Goal: Information Seeking & Learning: Learn about a topic

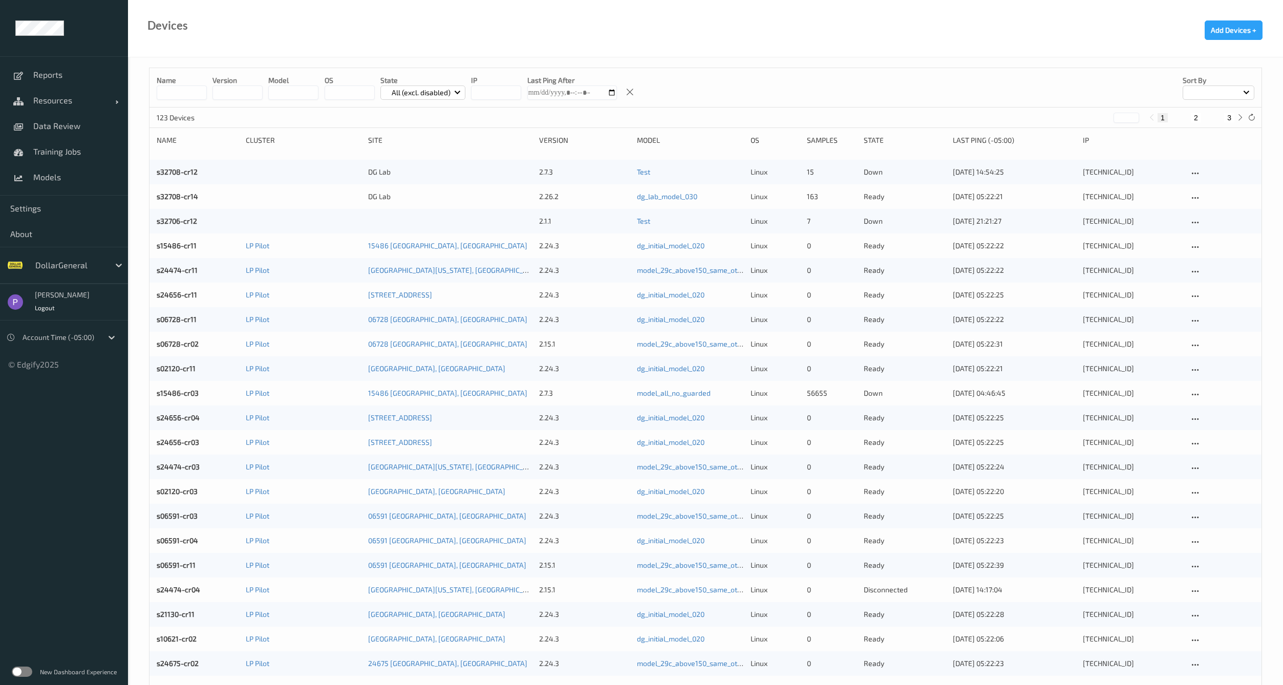
click at [30, 667] on div "New Dashboard Experience" at bounding box center [64, 671] width 128 height 27
click at [30, 669] on label at bounding box center [22, 672] width 20 height 10
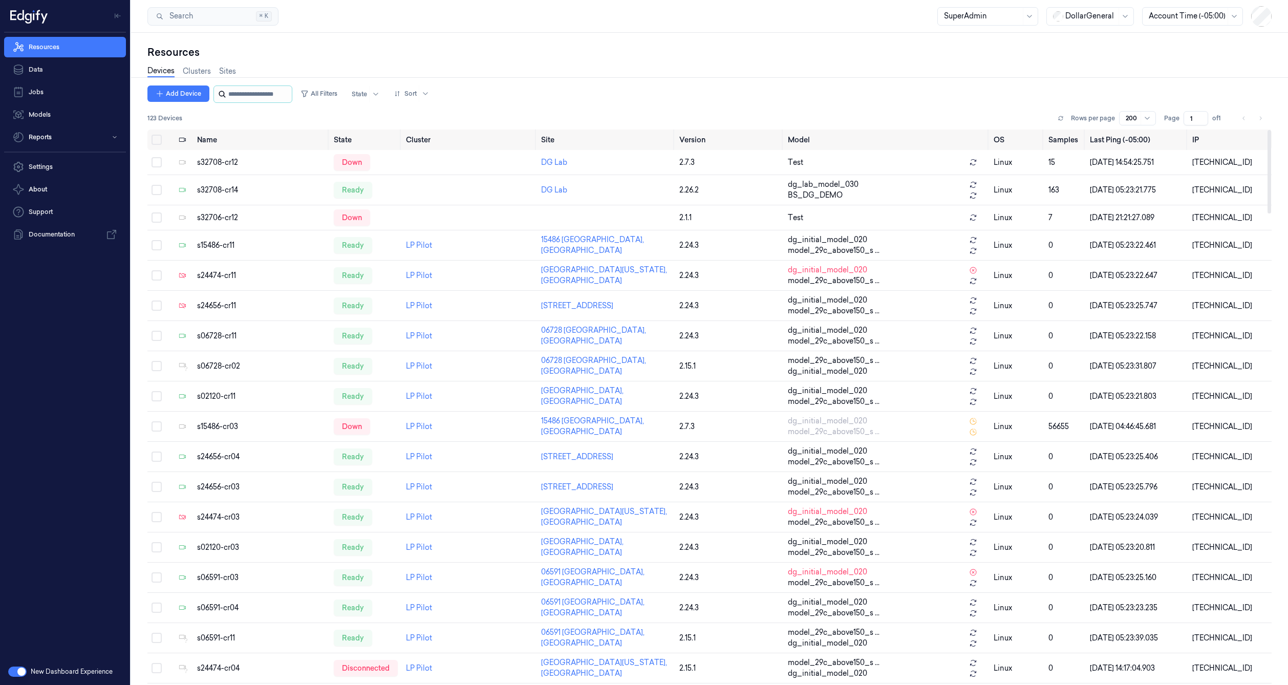
click at [282, 96] on input "string" at bounding box center [258, 94] width 61 height 16
paste input "**********"
type input "**********"
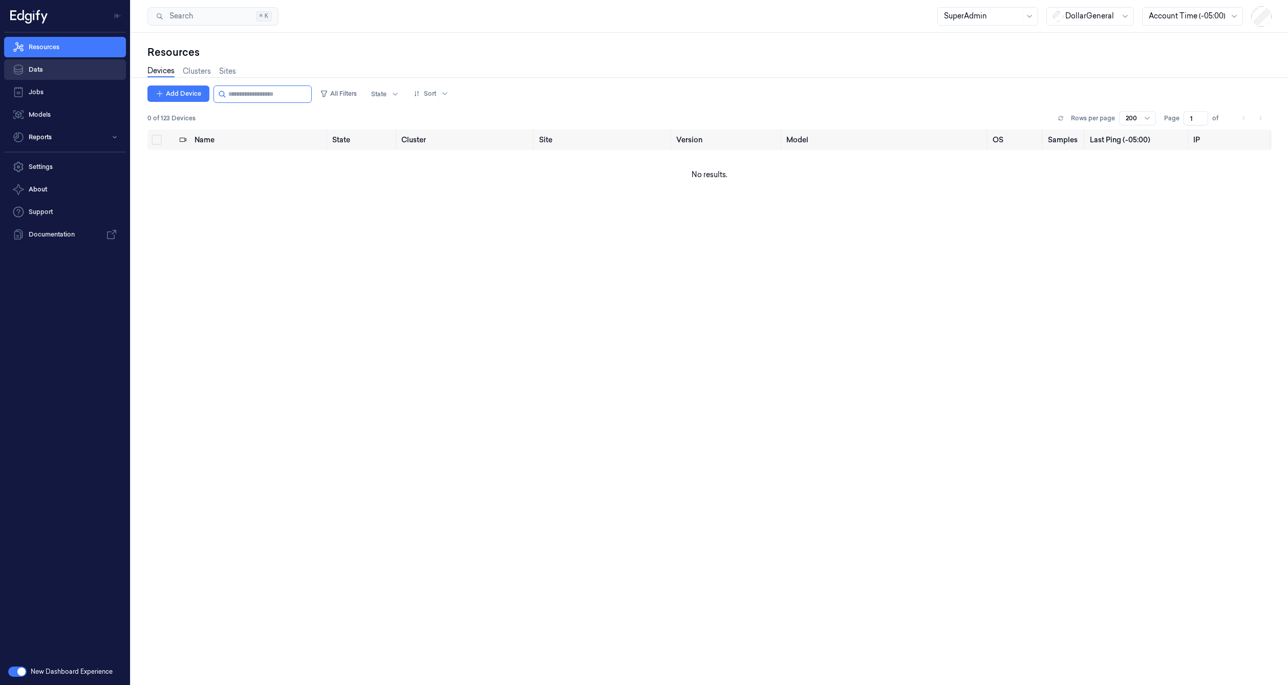
click at [58, 69] on link "Data" at bounding box center [65, 69] width 122 height 20
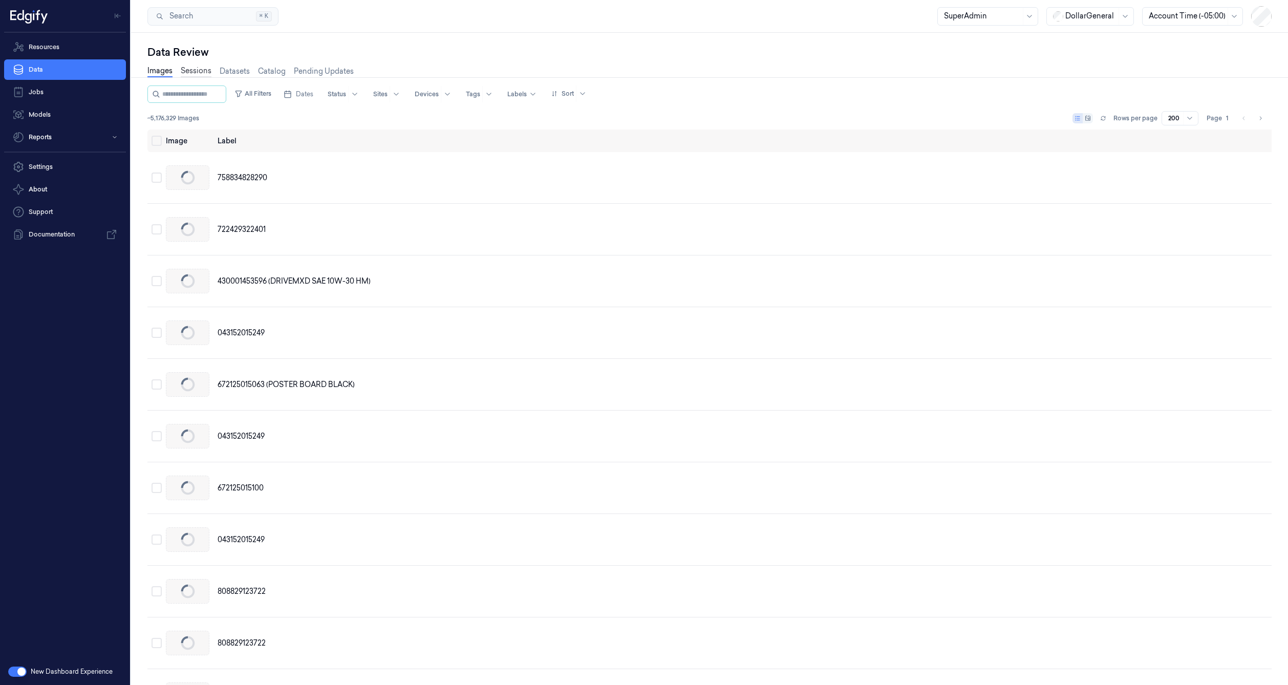
click at [206, 75] on link "Sessions" at bounding box center [196, 72] width 31 height 12
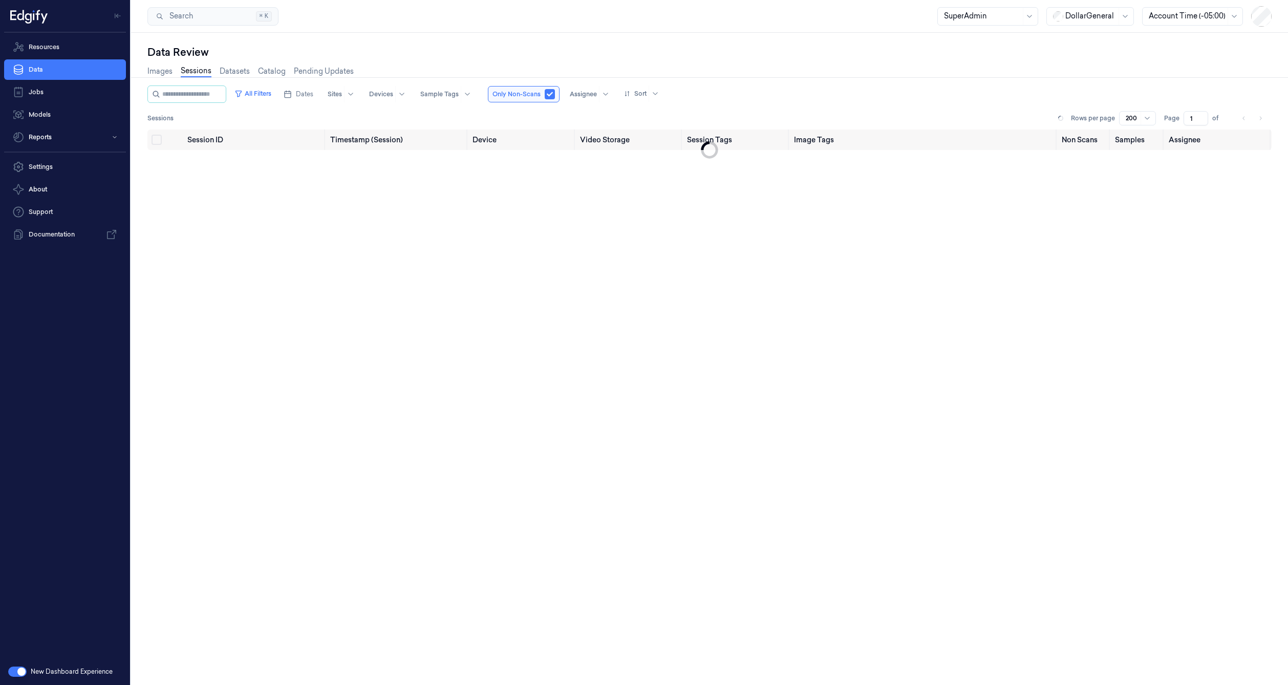
click at [205, 73] on link "Sessions" at bounding box center [196, 72] width 31 height 12
click at [211, 98] on input "string" at bounding box center [192, 94] width 61 height 16
type input "**********"
click at [1068, 13] on div at bounding box center [1091, 16] width 51 height 11
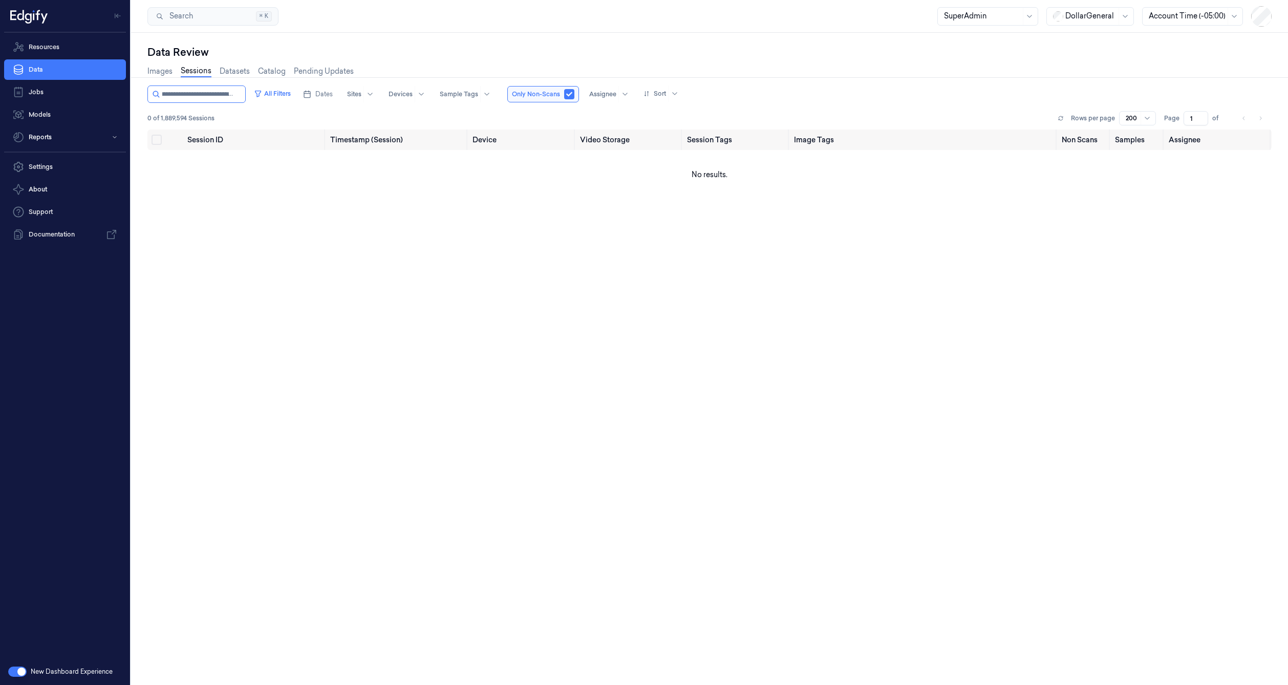
scroll to position [0, 0]
click at [1076, 76] on div "GiantEagle" at bounding box center [1080, 72] width 53 height 11
click at [1063, 116] on icon at bounding box center [1061, 117] width 4 height 2
click at [233, 87] on input "string" at bounding box center [202, 94] width 81 height 16
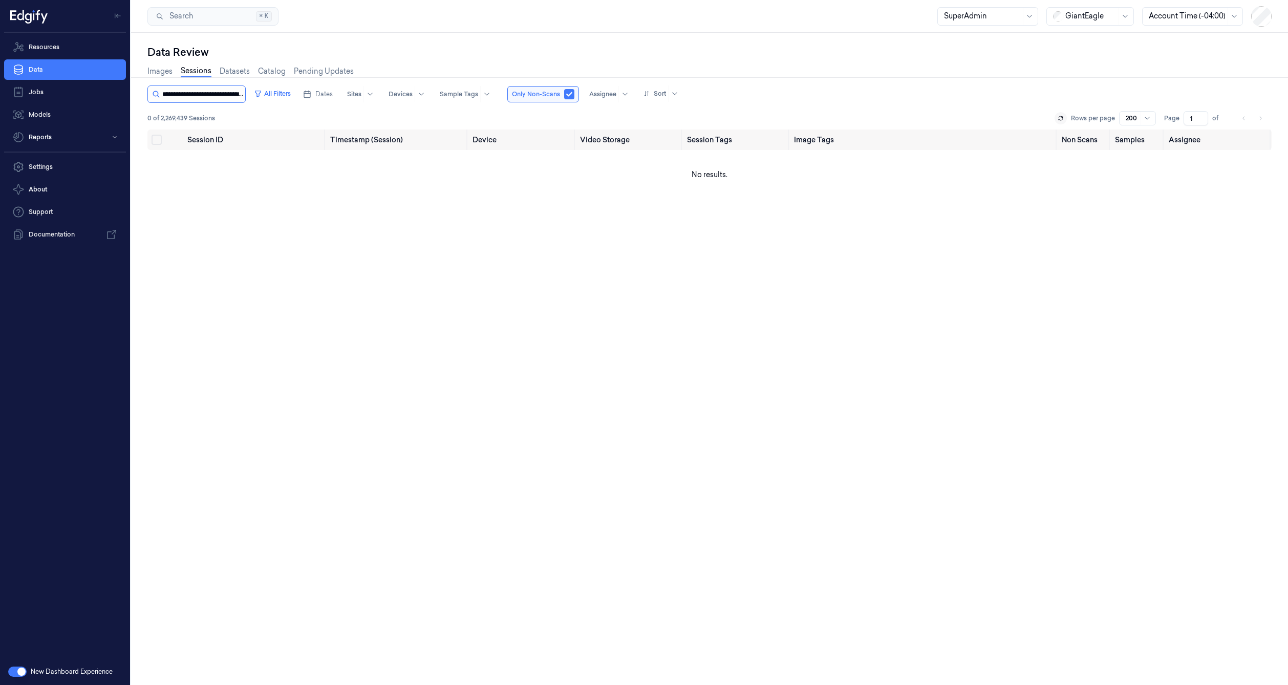
click at [233, 87] on input "string" at bounding box center [202, 94] width 81 height 16
click at [273, 95] on button "All Filters" at bounding box center [272, 94] width 45 height 16
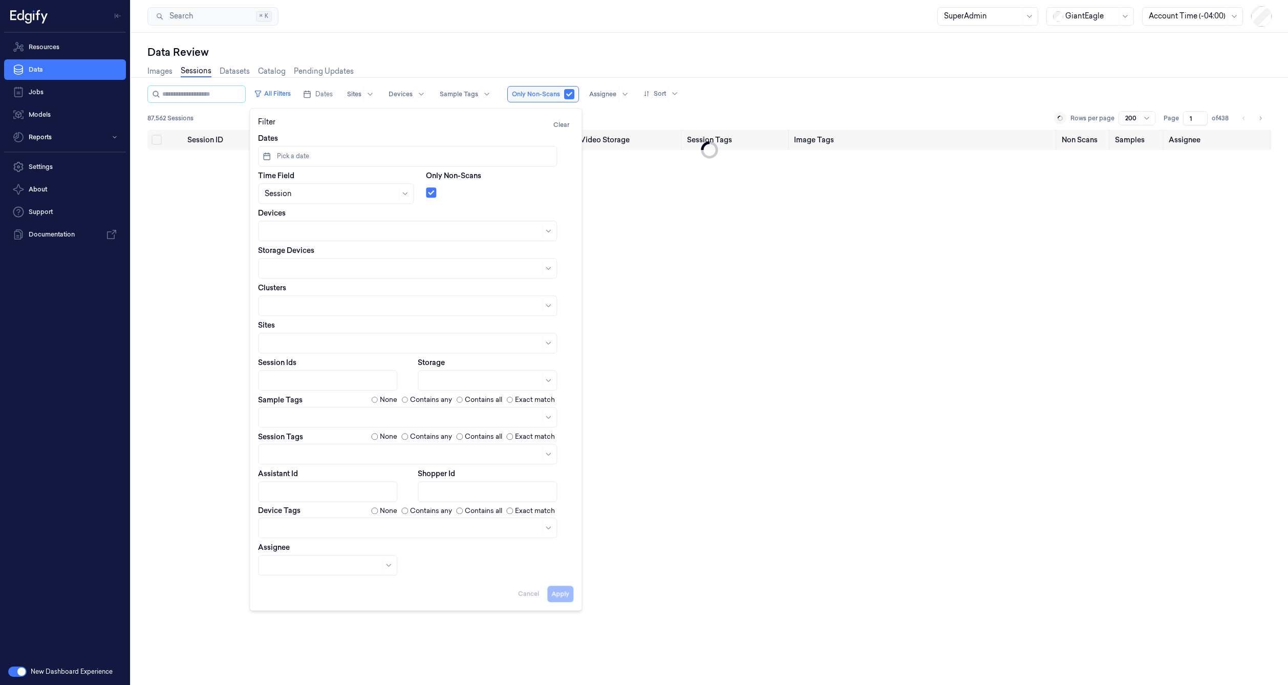
click at [306, 375] on div at bounding box center [329, 380] width 128 height 11
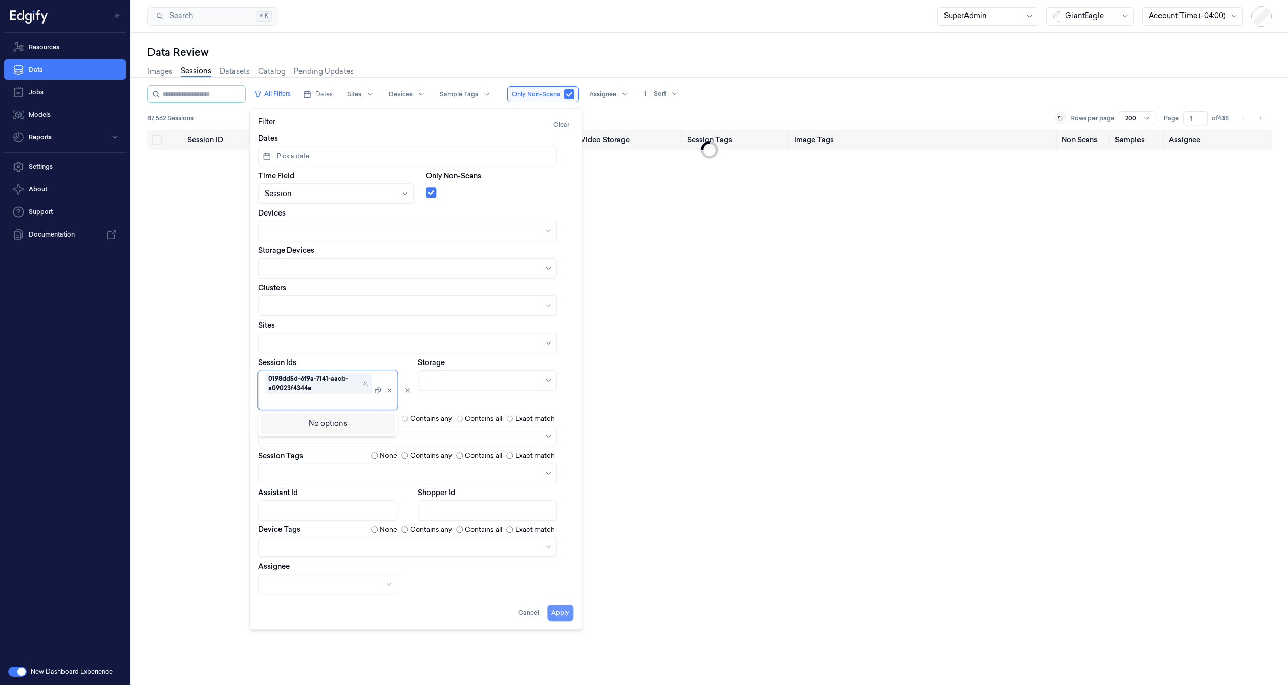
click at [569, 611] on button "Apply" at bounding box center [560, 613] width 26 height 16
type input "**********"
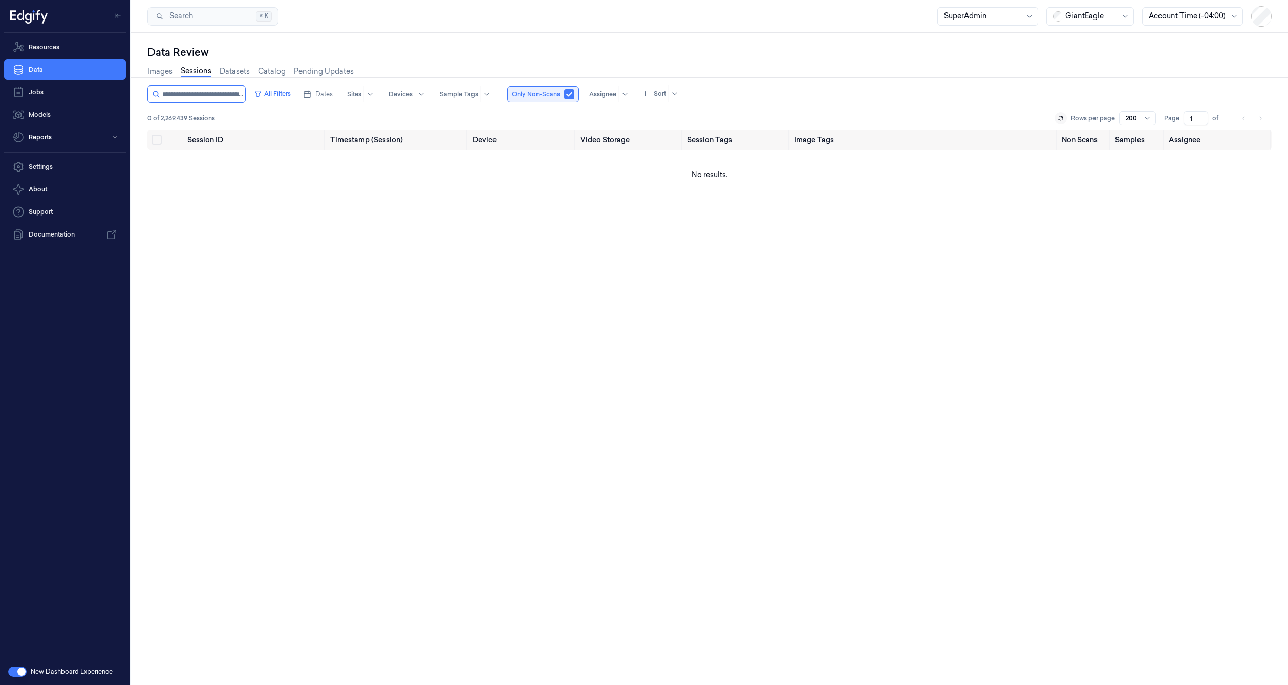
click at [570, 92] on button "button" at bounding box center [569, 94] width 10 height 10
click at [345, 157] on td "24/08/2025 14:35:44.928" at bounding box center [397, 165] width 143 height 30
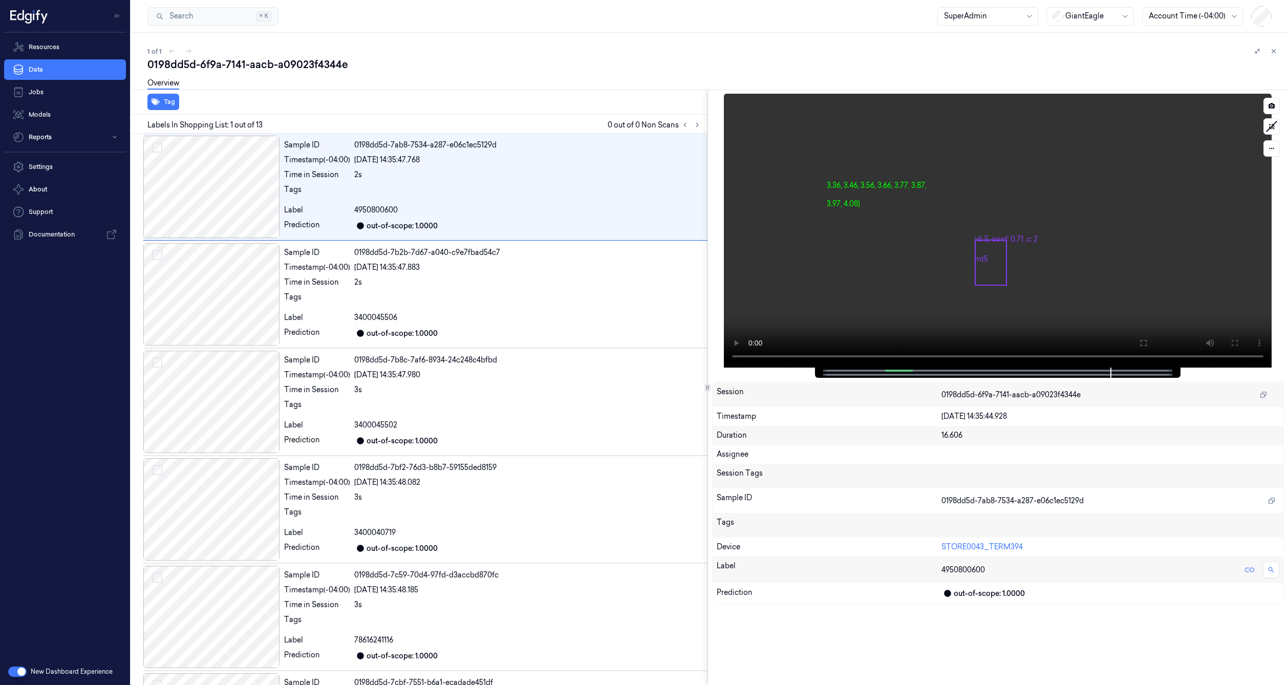
click at [871, 255] on video at bounding box center [998, 231] width 548 height 274
click at [1275, 148] on icon at bounding box center [1271, 148] width 7 height 7
click at [1249, 176] on div "roi" at bounding box center [1249, 171] width 56 height 17
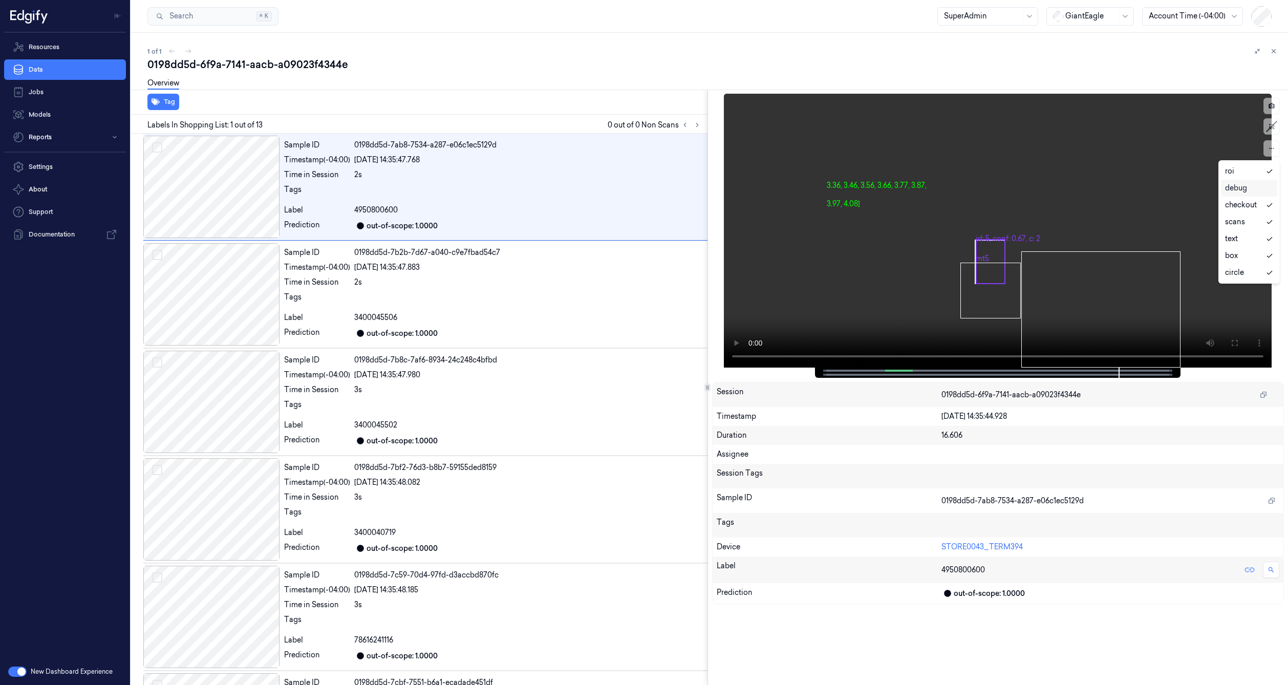
click at [1245, 186] on div "debug" at bounding box center [1236, 188] width 22 height 11
click at [1244, 186] on div "debug" at bounding box center [1236, 188] width 22 height 11
click at [1272, 148] on icon at bounding box center [1271, 148] width 5 height 1
click at [1017, 235] on video at bounding box center [998, 231] width 548 height 274
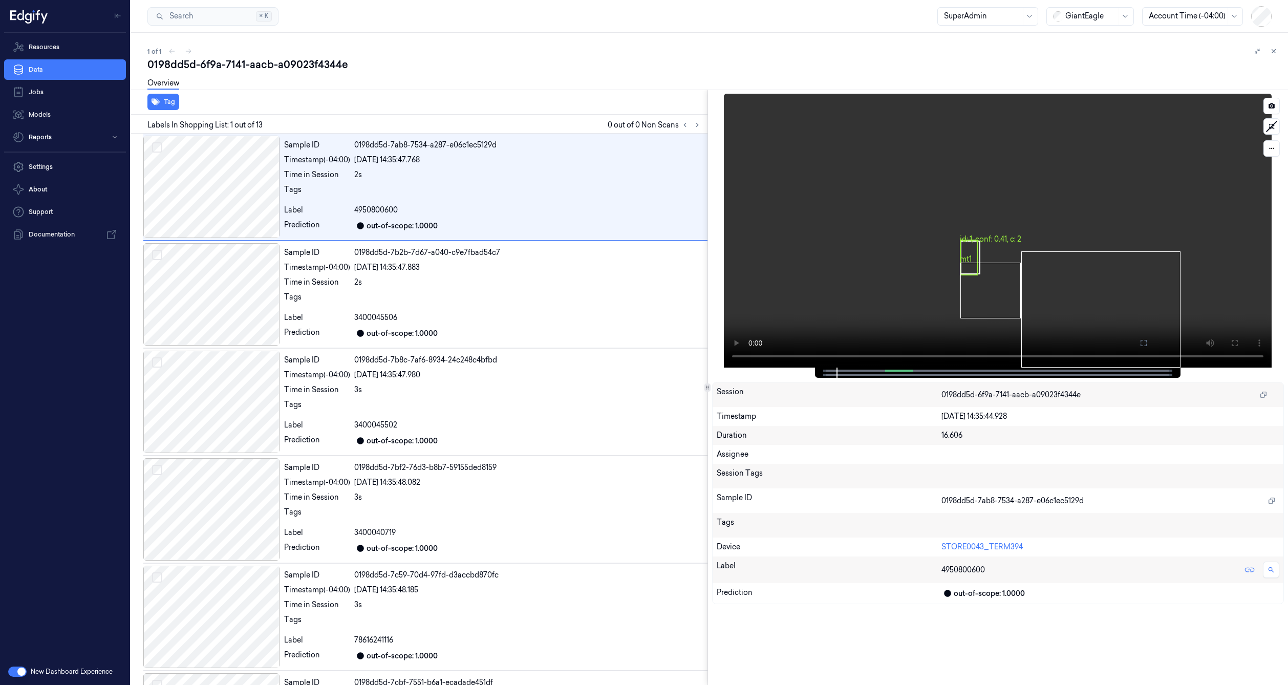
click at [1017, 235] on video at bounding box center [998, 231] width 548 height 274
click at [975, 551] on div "STORE0043_TERM394" at bounding box center [1111, 547] width 338 height 11
click at [976, 546] on link "STORE0043_TERM394" at bounding box center [982, 546] width 81 height 9
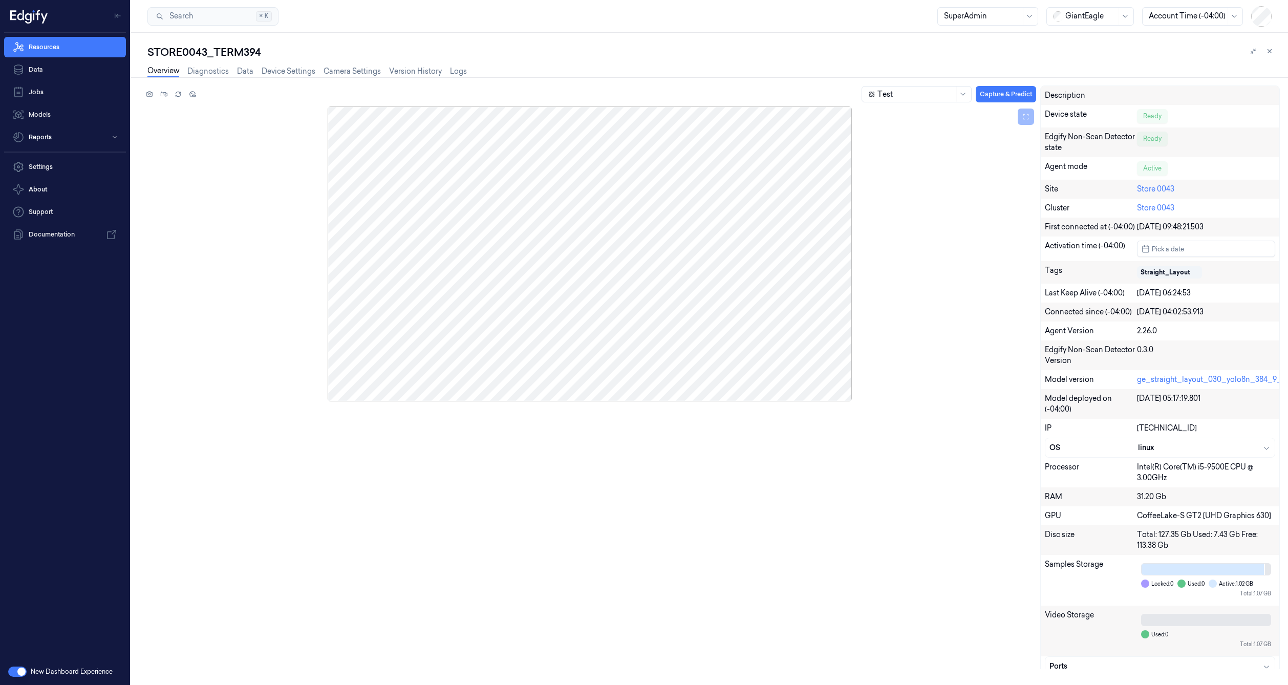
click at [448, 73] on div "Overview Diagnostics Data Device Settings Camera Settings Version History Logs" at bounding box center [306, 72] width 319 height 12
click at [449, 73] on div "Overview Diagnostics Data Device Settings Camera Settings Version History Logs" at bounding box center [306, 72] width 319 height 12
click at [452, 71] on link "Logs" at bounding box center [458, 72] width 17 height 12
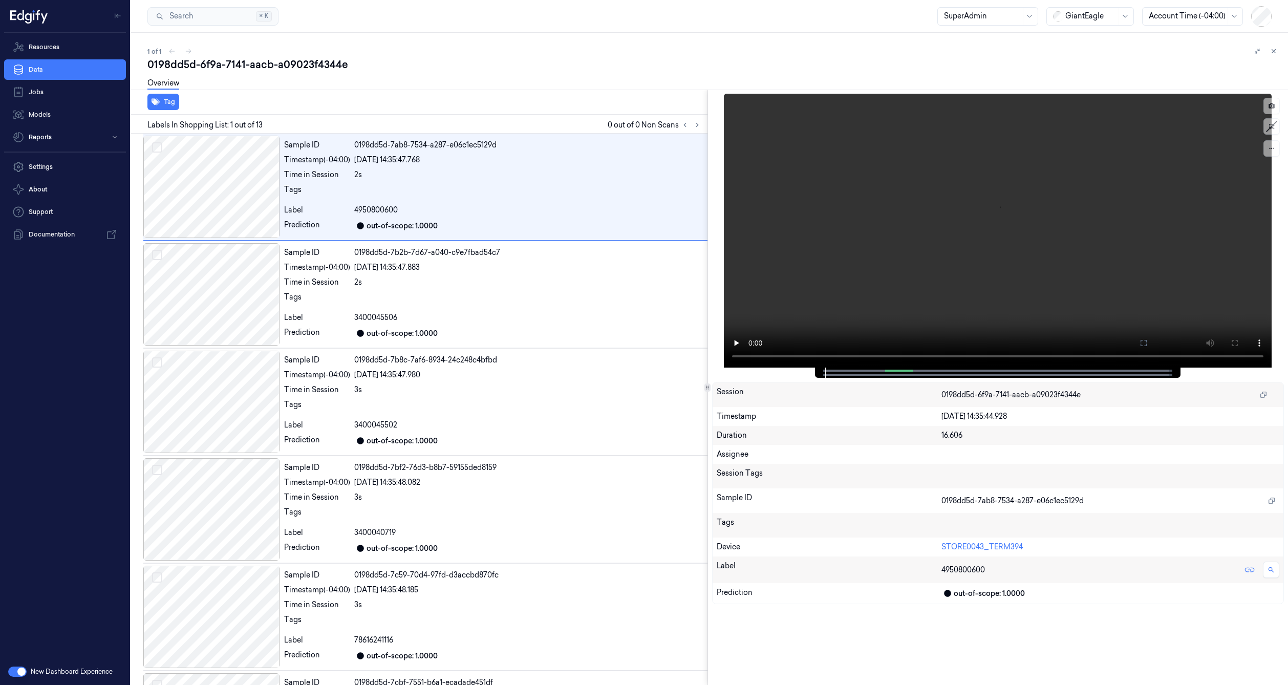
click at [1040, 397] on span "0198dd5d-6f9a-7141-aacb-a09023f4344e" at bounding box center [1011, 395] width 139 height 11
copy div "0198dd5d-6f9a-7141-aacb-a09023f4344e"
click at [67, 69] on link "Data" at bounding box center [65, 69] width 122 height 20
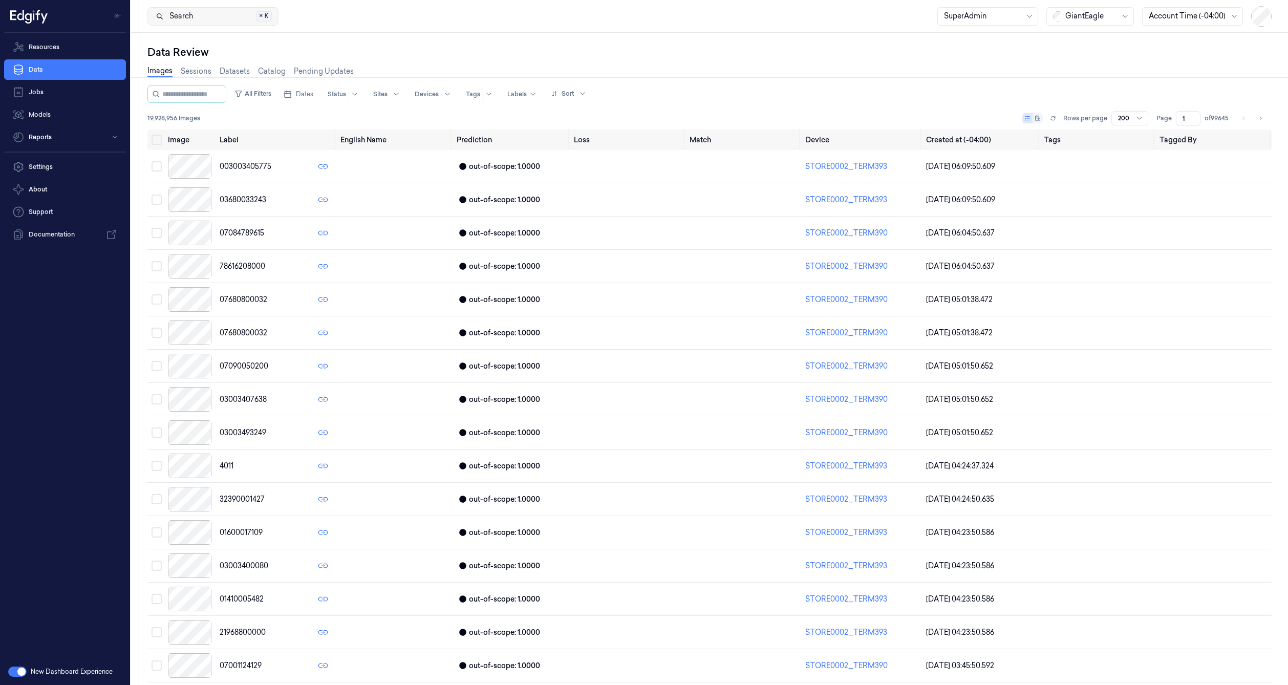
drag, startPoint x: 285, startPoint y: 23, endPoint x: 276, endPoint y: 15, distance: 11.3
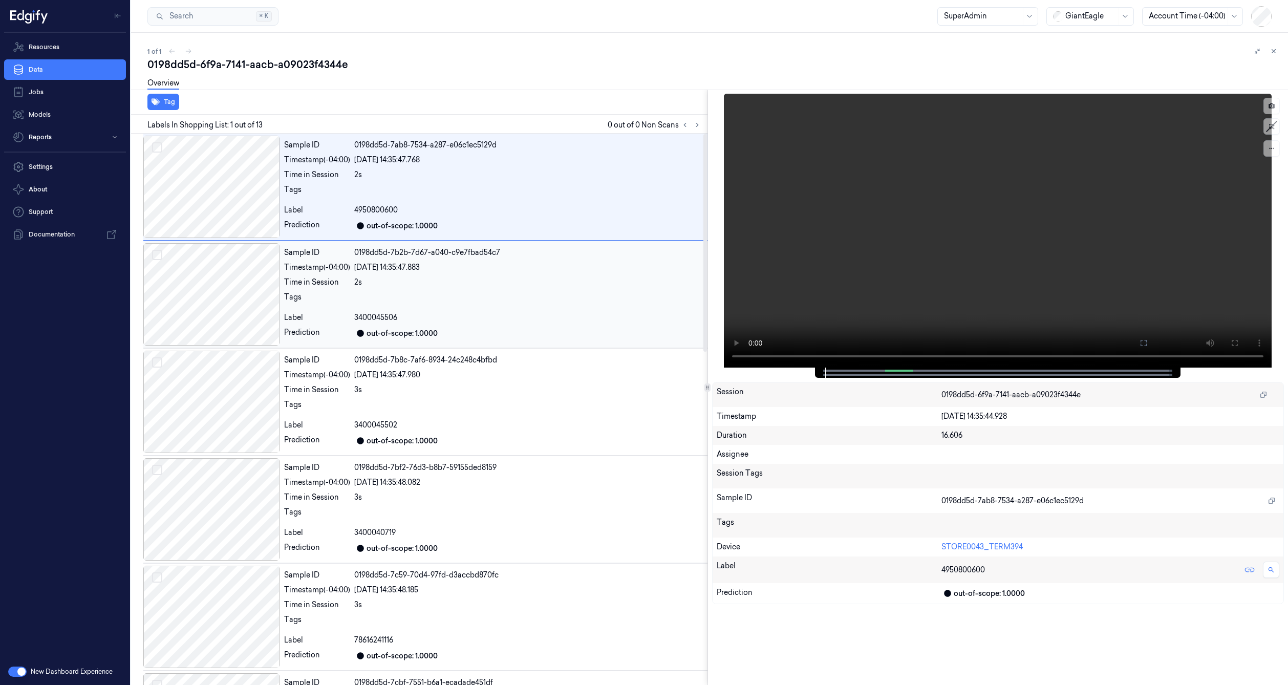
click at [306, 271] on div "Timestamp (-04:00)" at bounding box center [317, 267] width 66 height 11
click at [302, 186] on div "Tags" at bounding box center [317, 192] width 66 height 16
click at [1273, 105] on icon at bounding box center [1271, 105] width 7 height 7
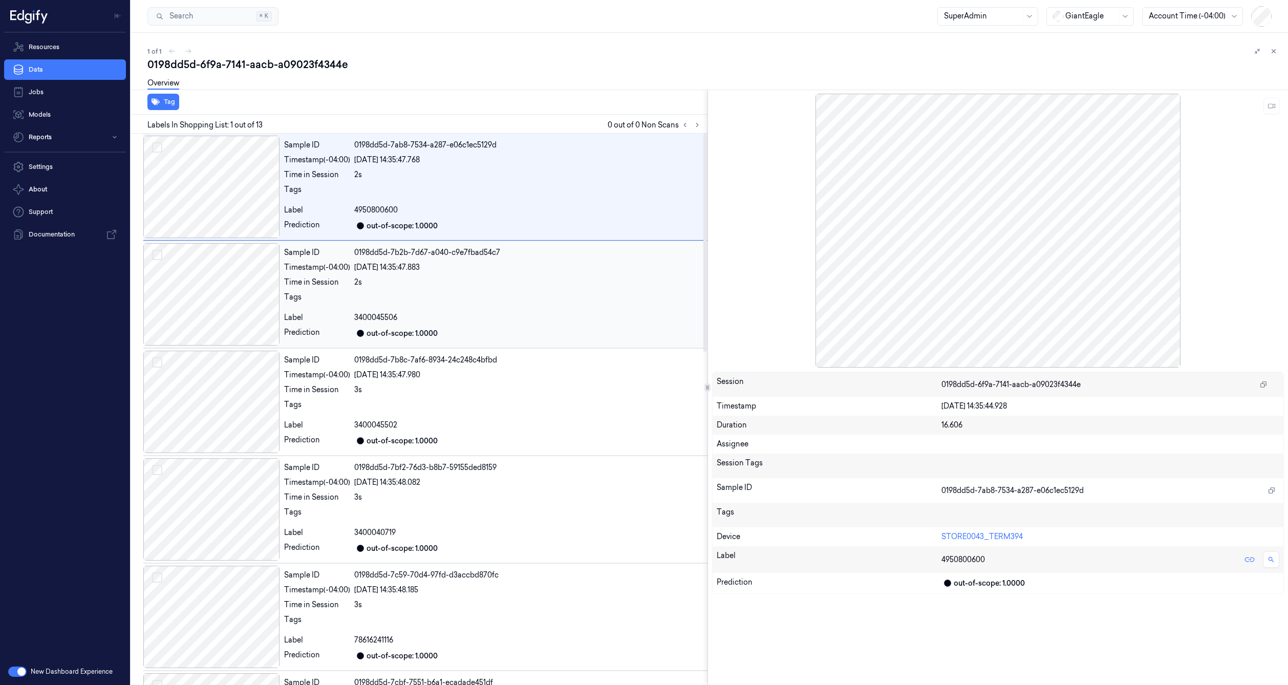
click at [237, 294] on div at bounding box center [211, 294] width 137 height 102
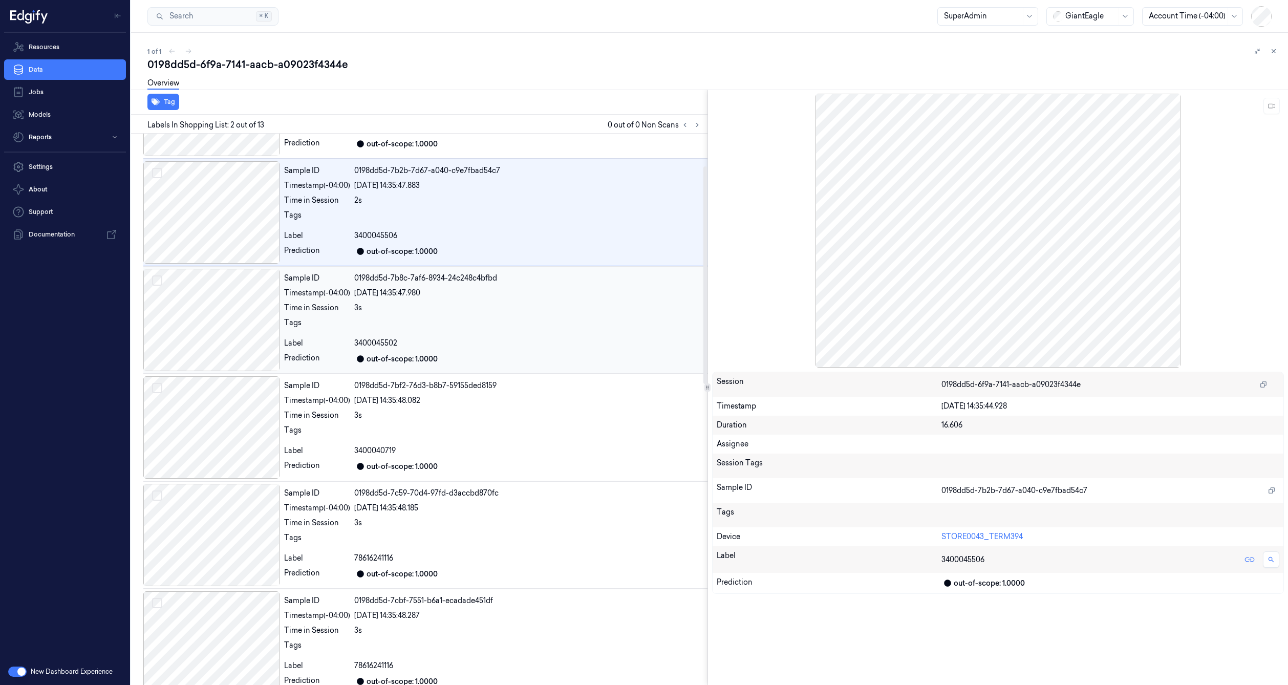
click at [240, 335] on div at bounding box center [211, 320] width 137 height 102
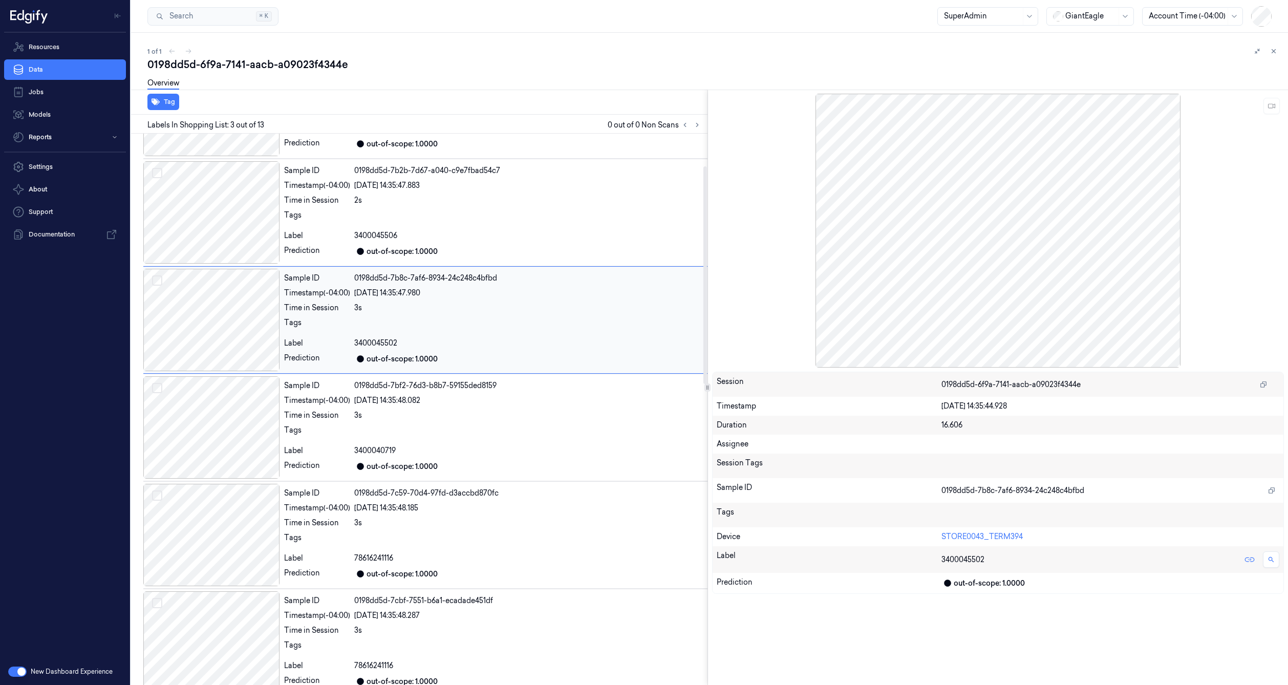
click at [228, 340] on div at bounding box center [211, 320] width 137 height 102
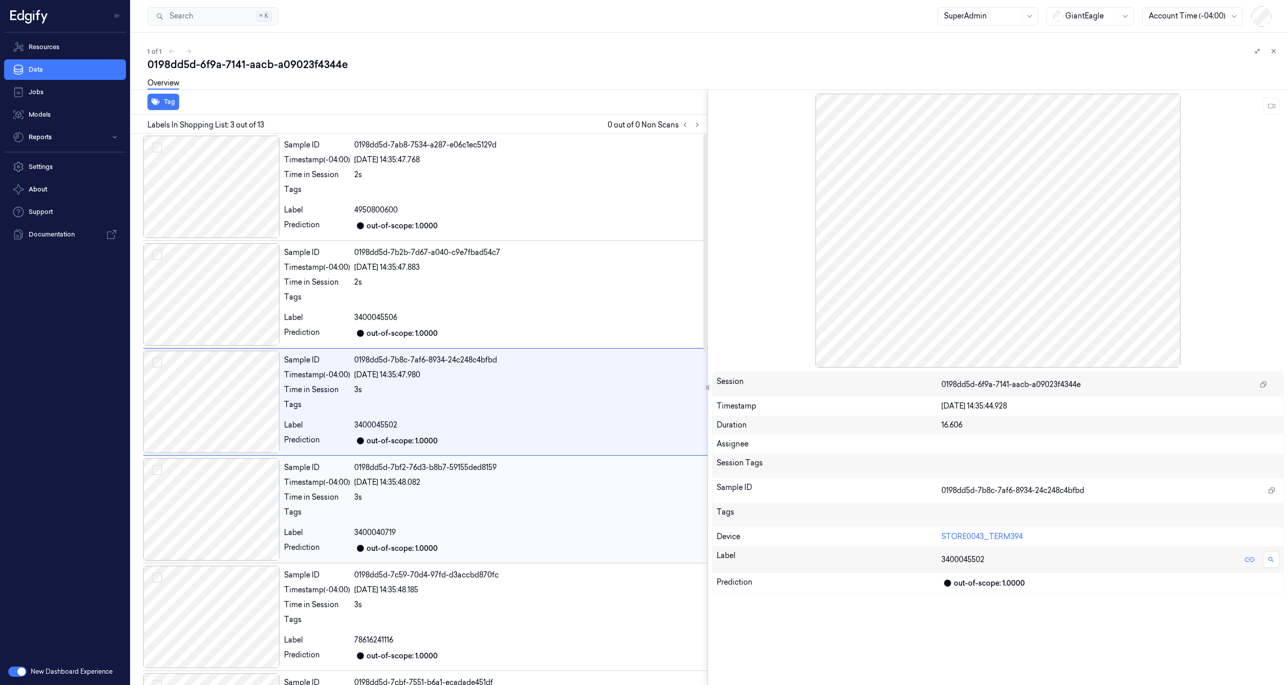
click at [235, 474] on div at bounding box center [211, 509] width 137 height 102
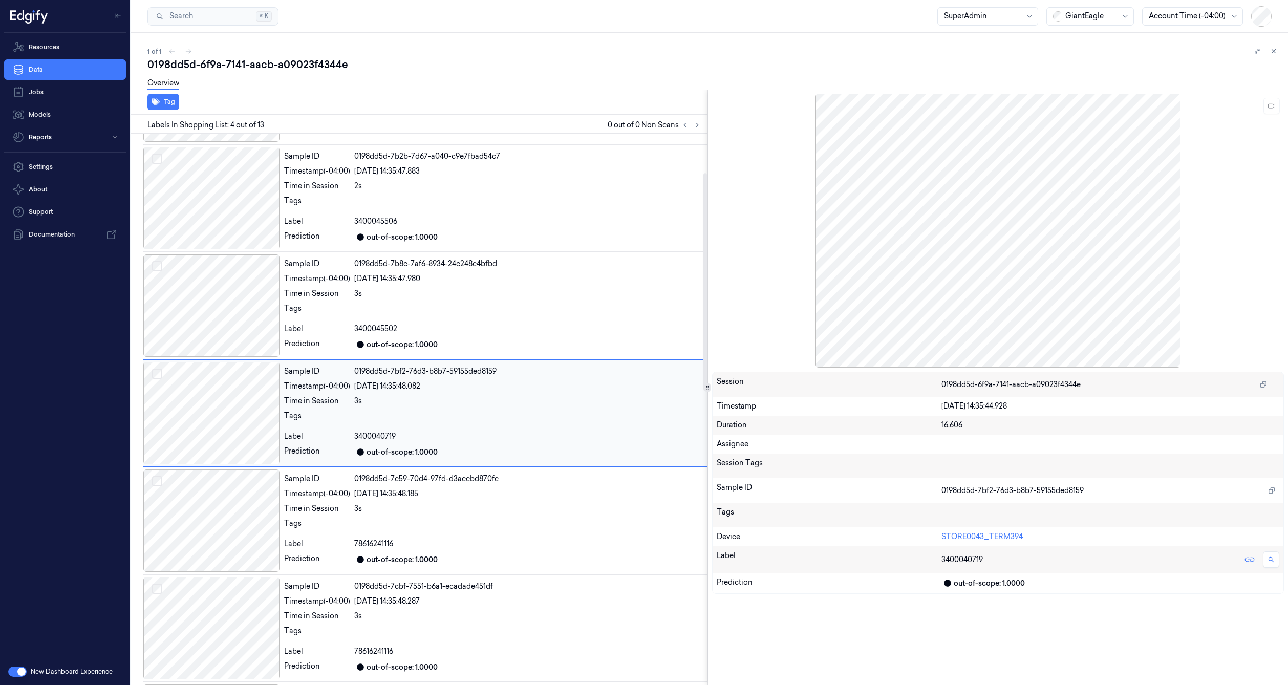
scroll to position [99, 0]
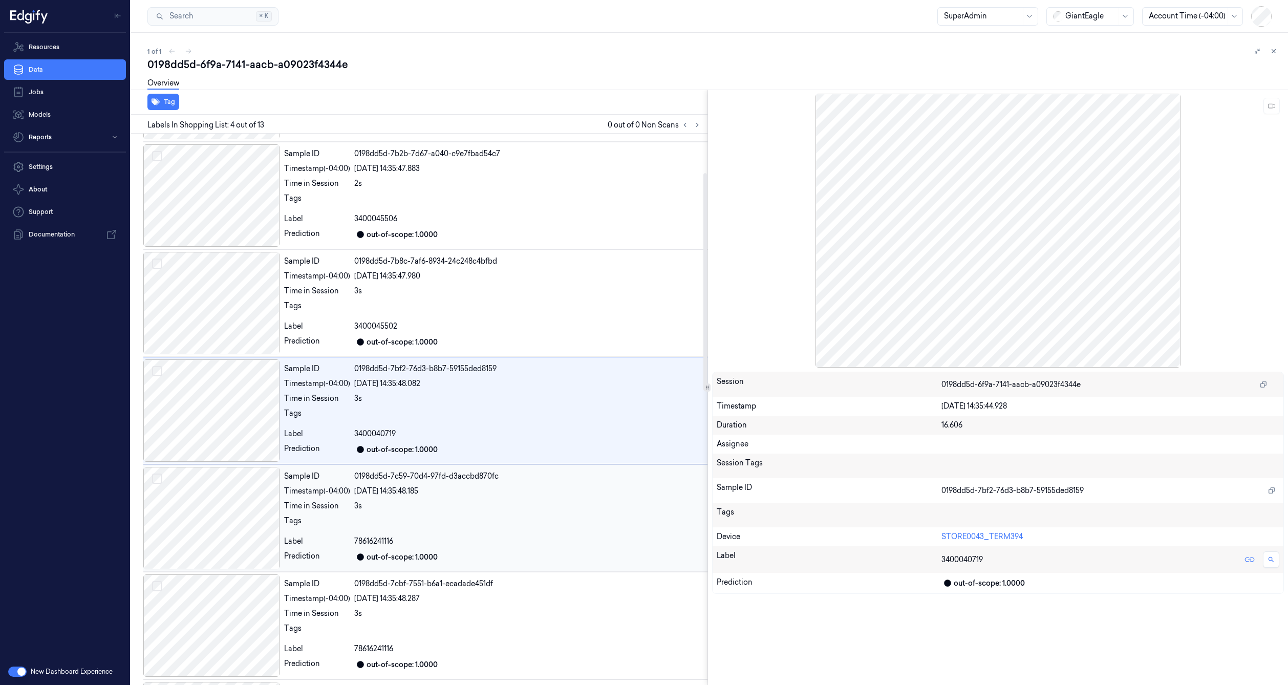
click at [239, 503] on div at bounding box center [211, 518] width 137 height 102
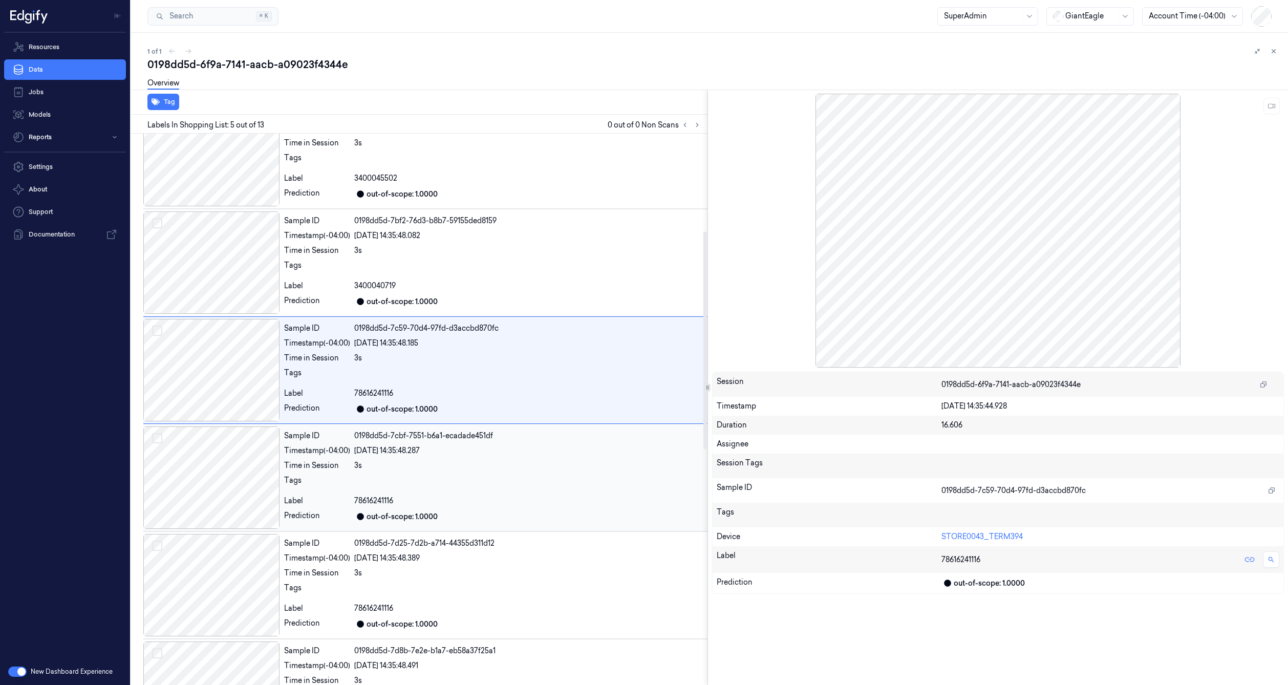
click at [239, 458] on div at bounding box center [211, 478] width 137 height 102
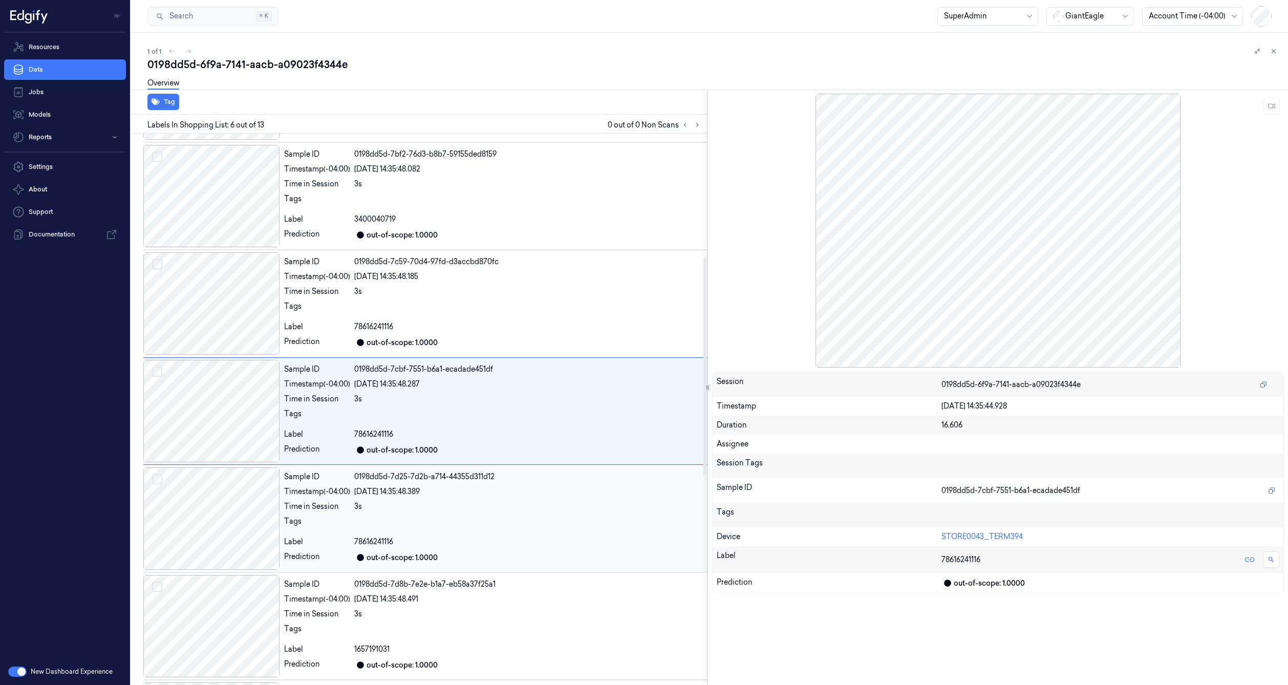
click at [238, 494] on div at bounding box center [211, 518] width 137 height 102
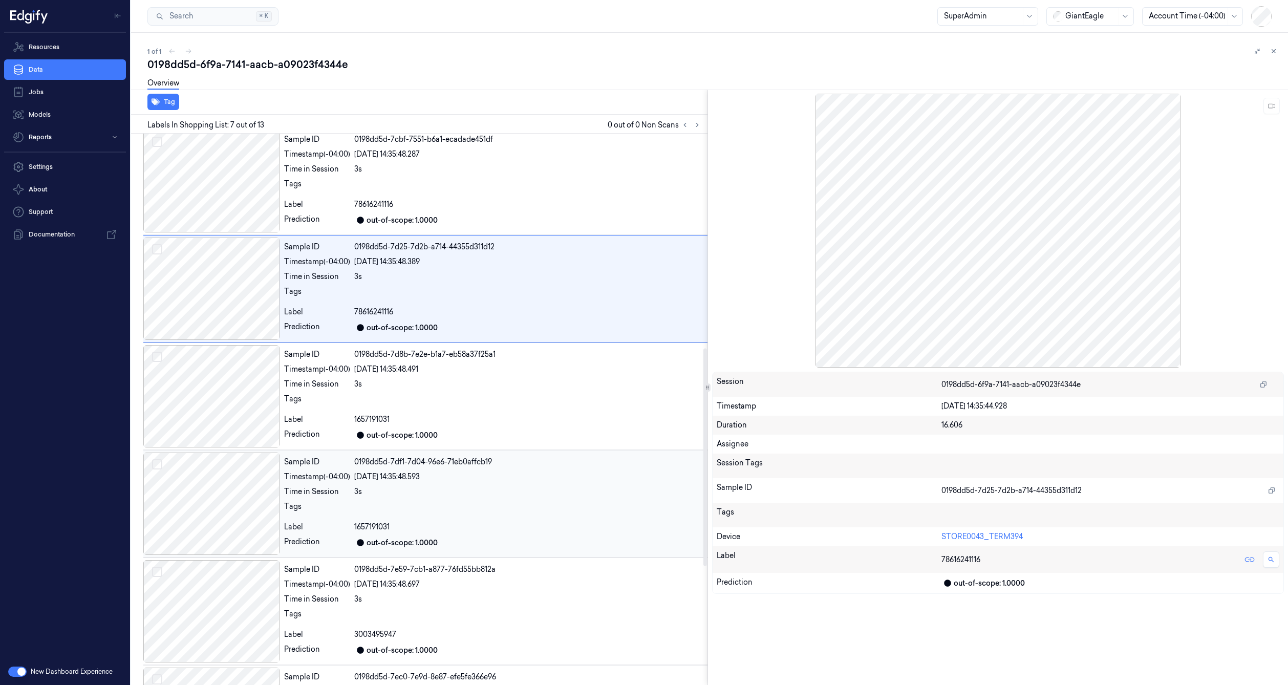
click at [238, 499] on div at bounding box center [211, 504] width 137 height 102
click at [236, 445] on div "Sample ID 0198dd5d-7e59-7cb1-a877-76fd55bb812a Timestamp (-04:00) 24/08/2025 14…" at bounding box center [425, 397] width 564 height 108
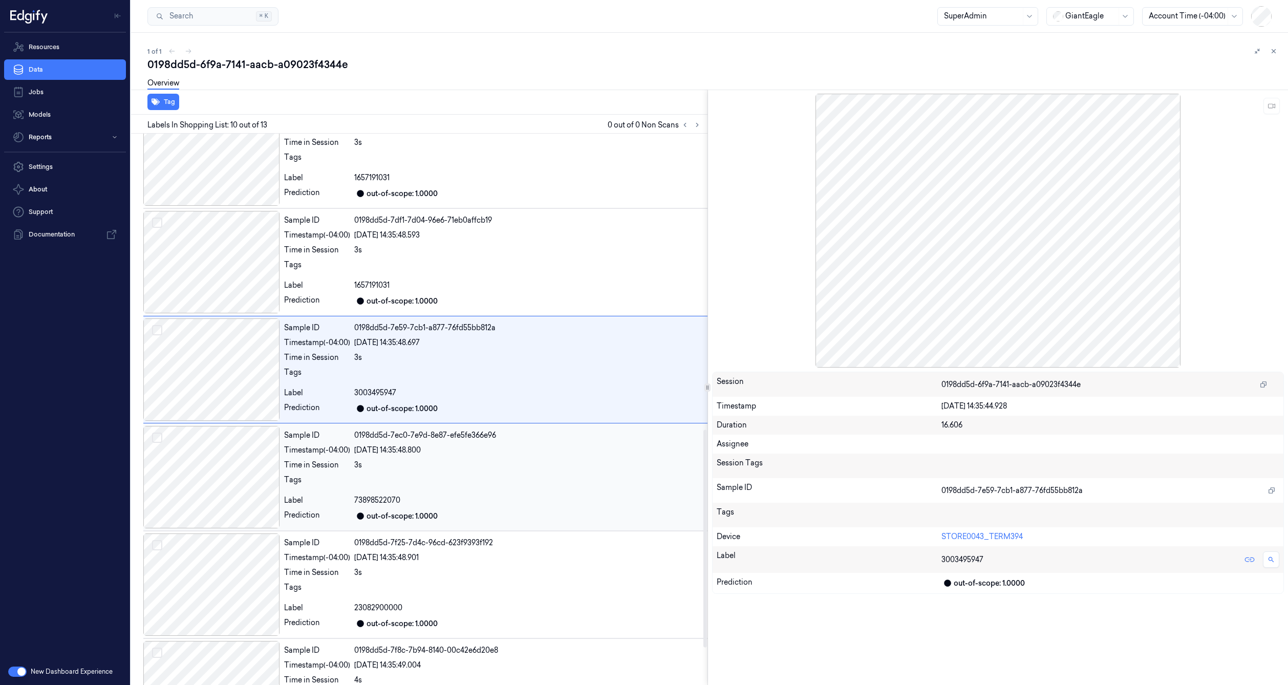
scroll to position [845, 0]
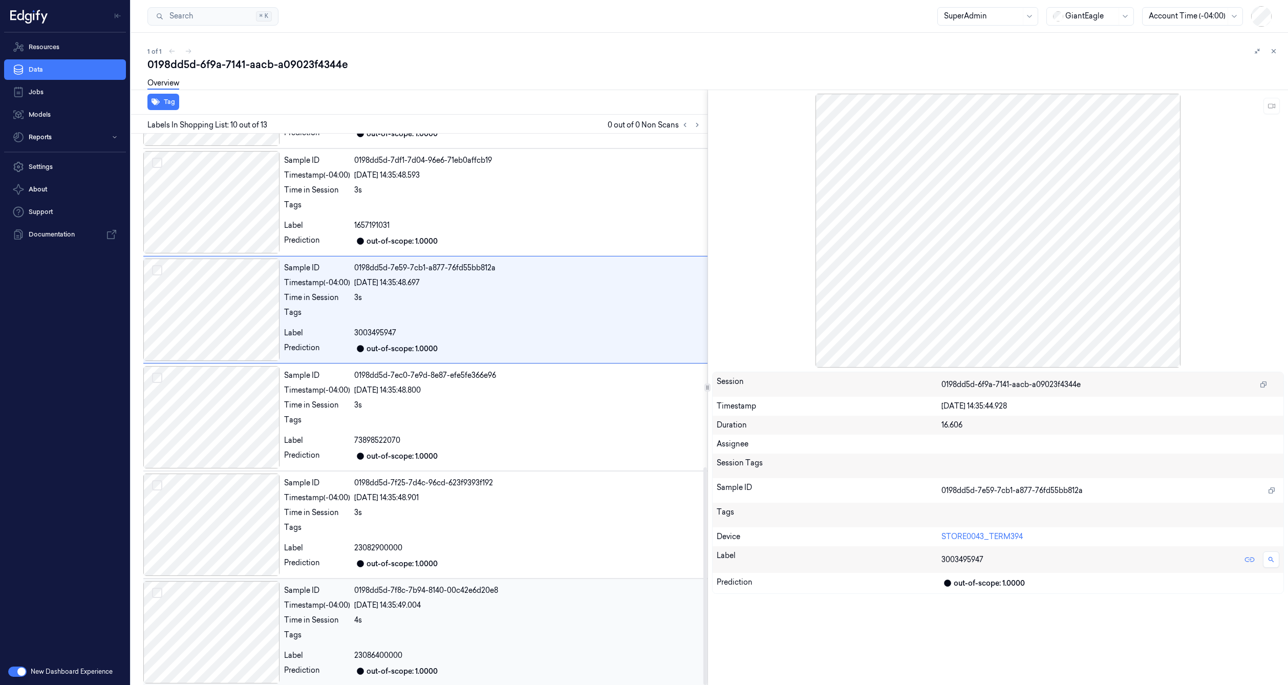
click at [227, 596] on div at bounding box center [211, 632] width 137 height 102
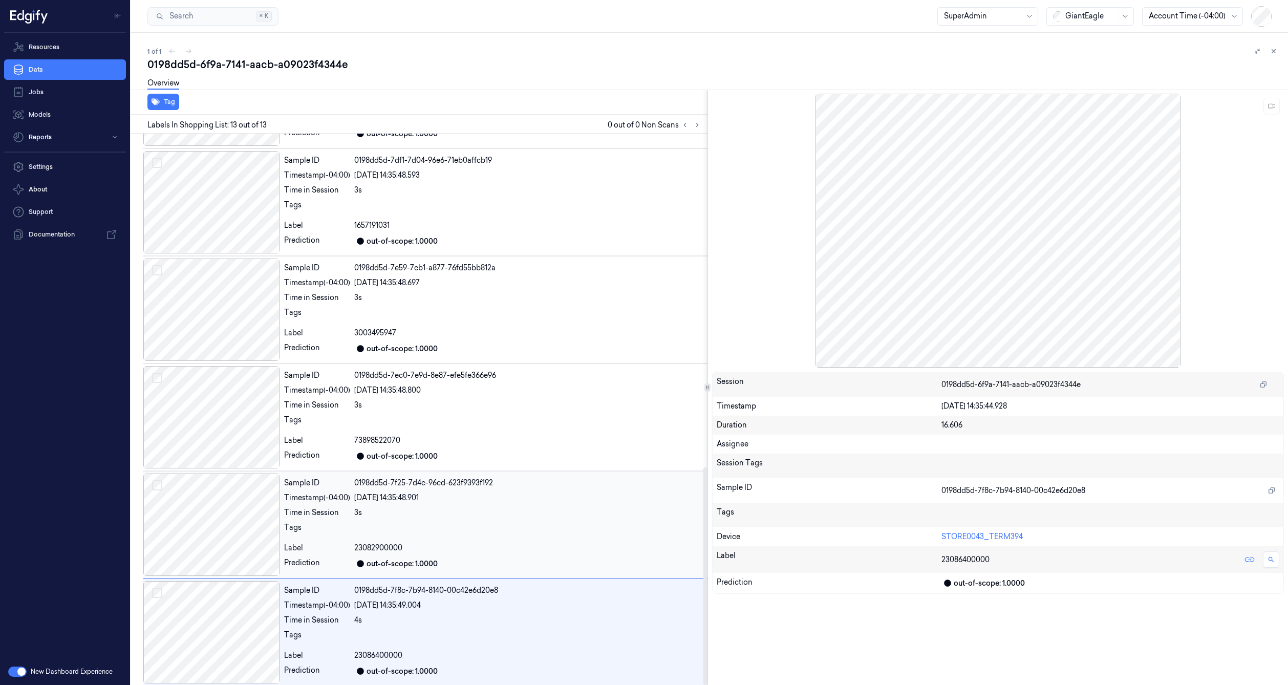
click at [231, 536] on div at bounding box center [211, 525] width 137 height 102
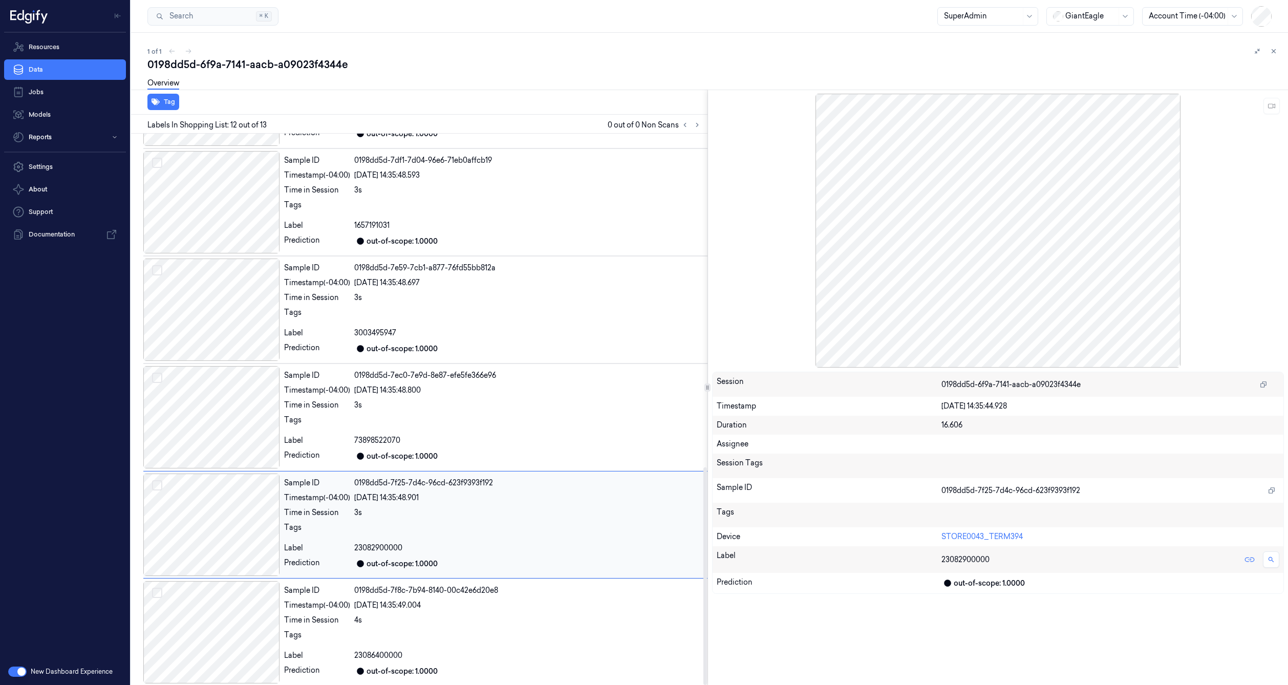
click at [230, 487] on div at bounding box center [211, 525] width 137 height 102
click at [224, 433] on div at bounding box center [211, 417] width 137 height 102
click at [220, 397] on div at bounding box center [211, 417] width 137 height 102
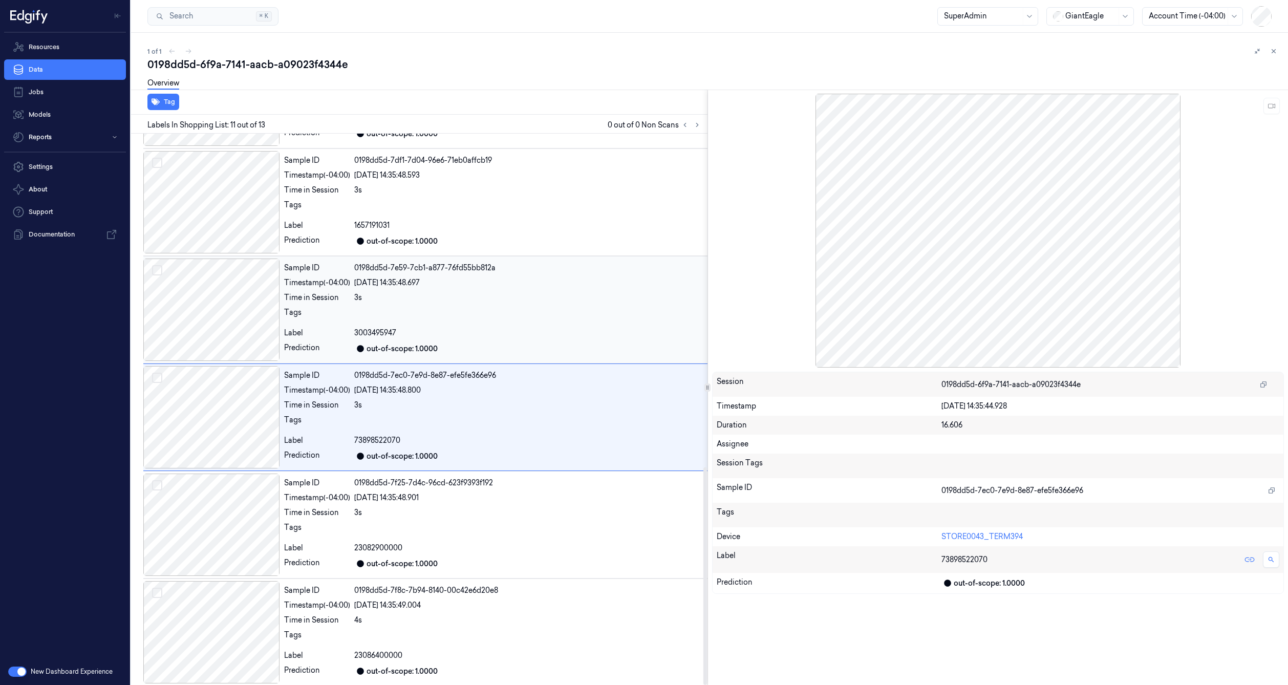
click at [226, 352] on div at bounding box center [211, 310] width 137 height 102
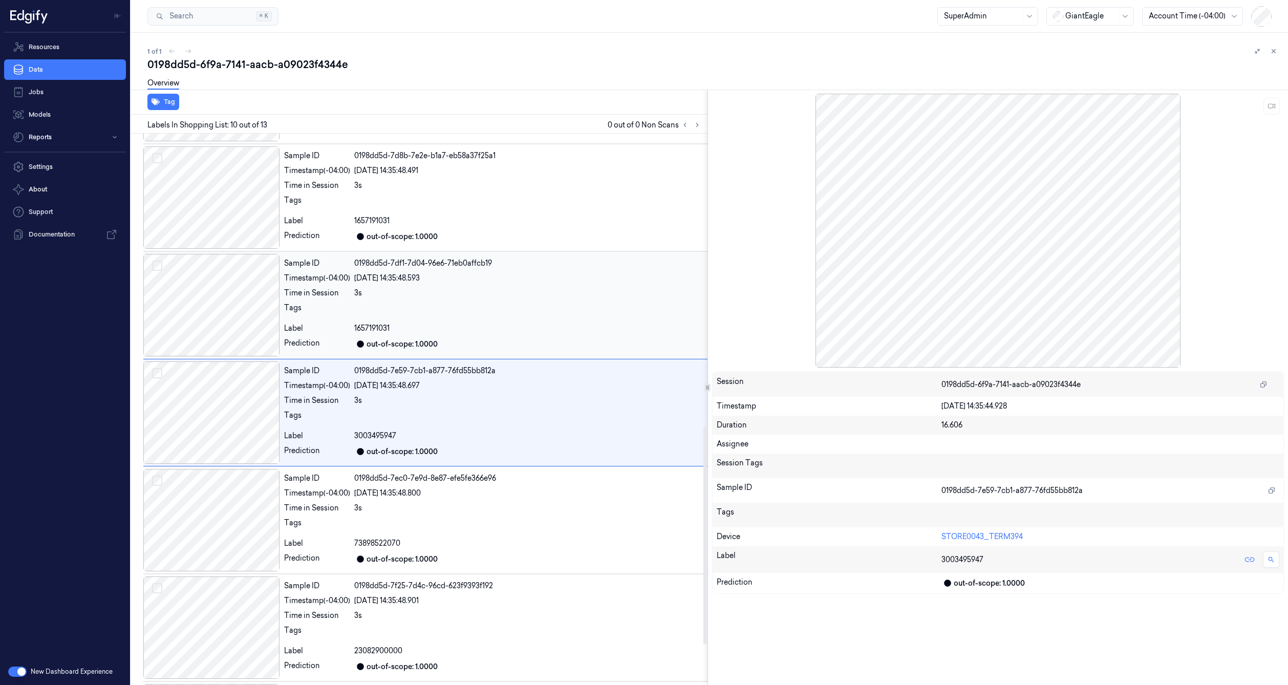
click at [235, 315] on div at bounding box center [211, 305] width 137 height 102
click at [236, 292] on div at bounding box center [211, 304] width 137 height 102
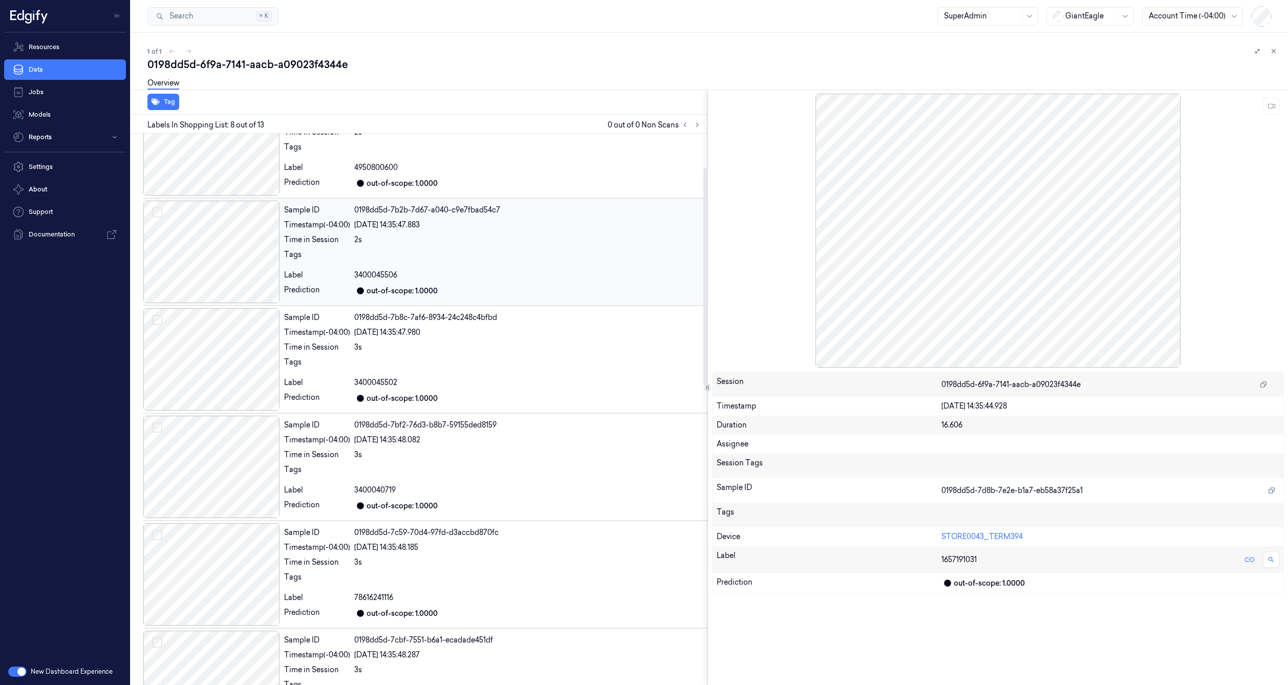
scroll to position [0, 0]
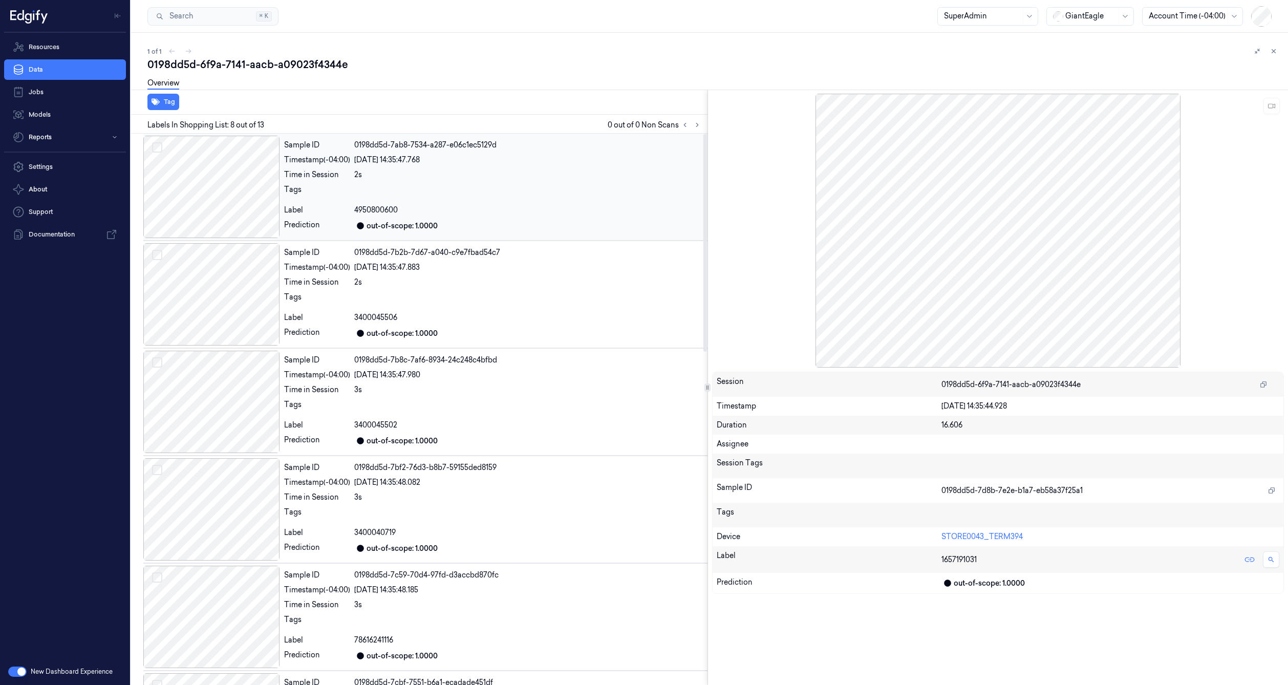
click at [252, 162] on div at bounding box center [211, 187] width 137 height 102
click at [1265, 106] on button at bounding box center [1272, 106] width 16 height 16
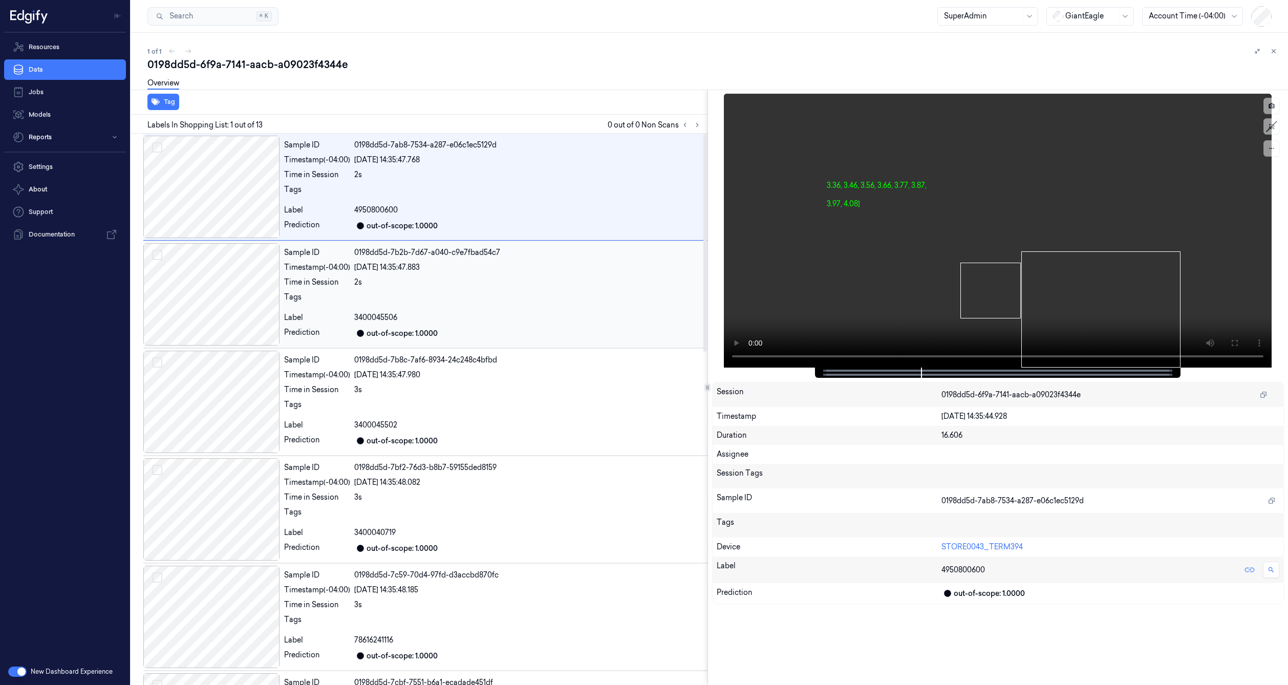
click at [293, 275] on div "Sample ID 0198dd5d-7b2b-7d67-a040-c9e7fbad54c7 Timestamp (-04:00) 24/08/2025 14…" at bounding box center [494, 294] width 428 height 102
click at [266, 220] on div at bounding box center [211, 187] width 137 height 102
click at [274, 265] on div at bounding box center [211, 294] width 137 height 102
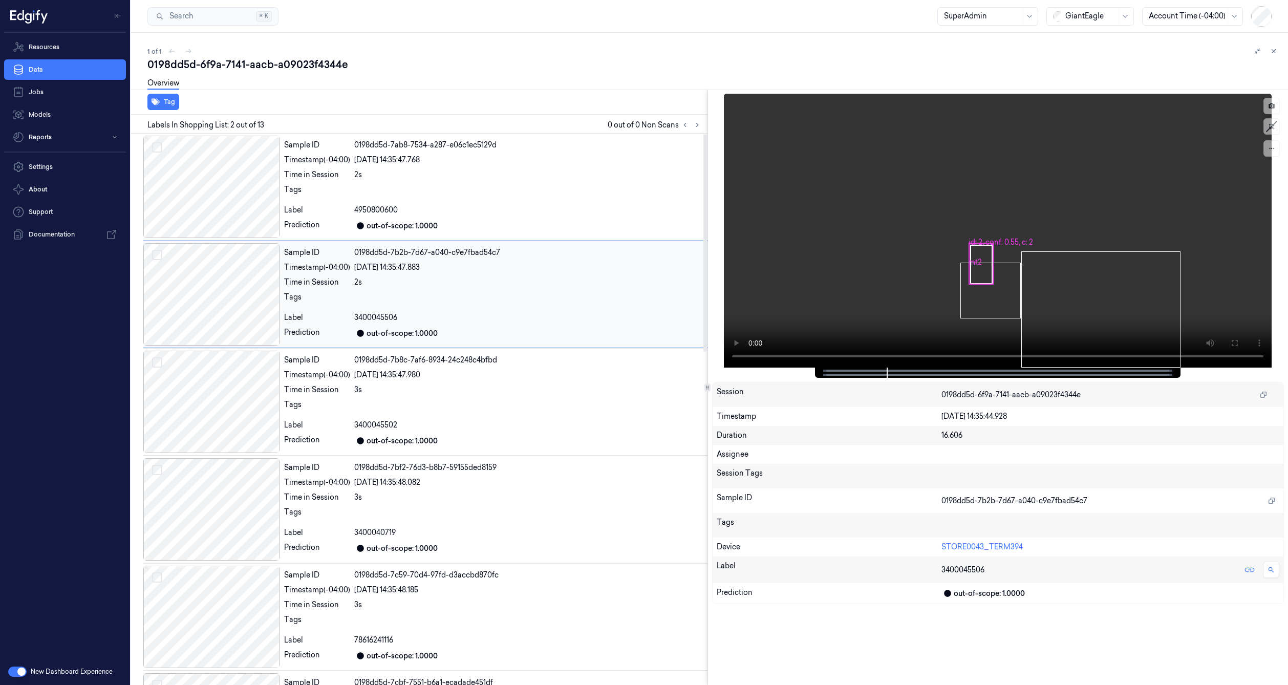
click at [274, 318] on div at bounding box center [211, 294] width 137 height 102
click at [253, 411] on div at bounding box center [211, 402] width 137 height 102
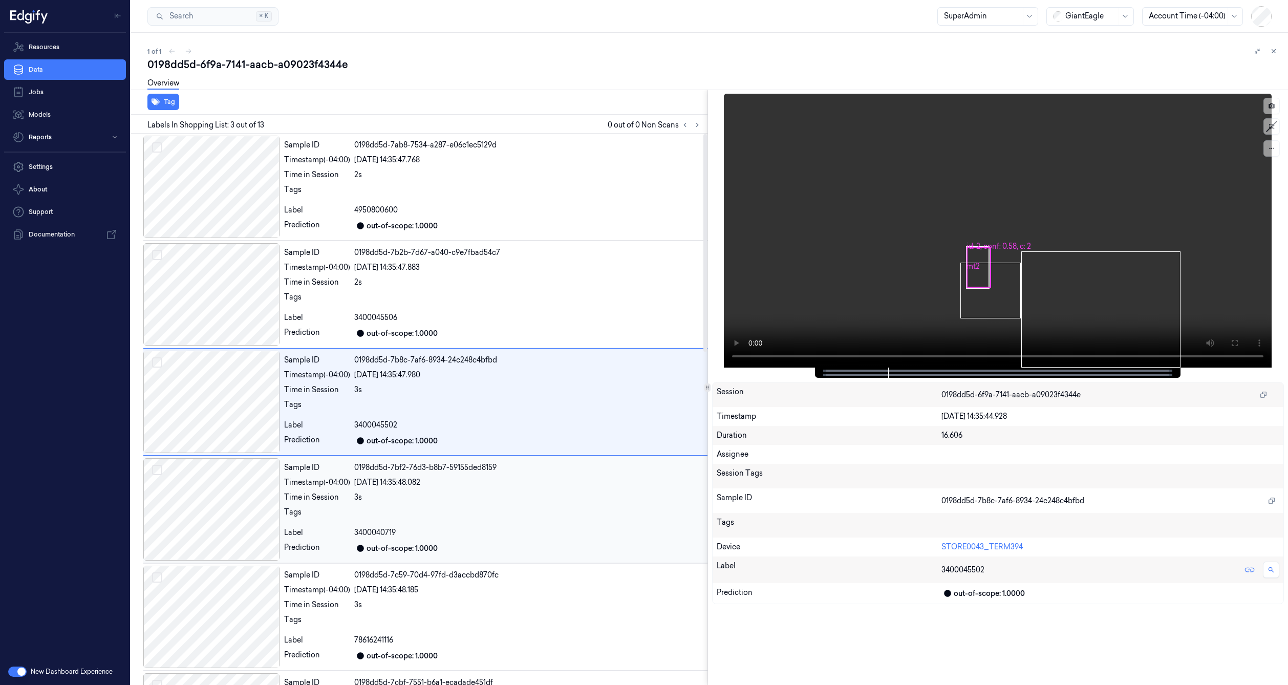
click at [243, 507] on div at bounding box center [211, 509] width 137 height 102
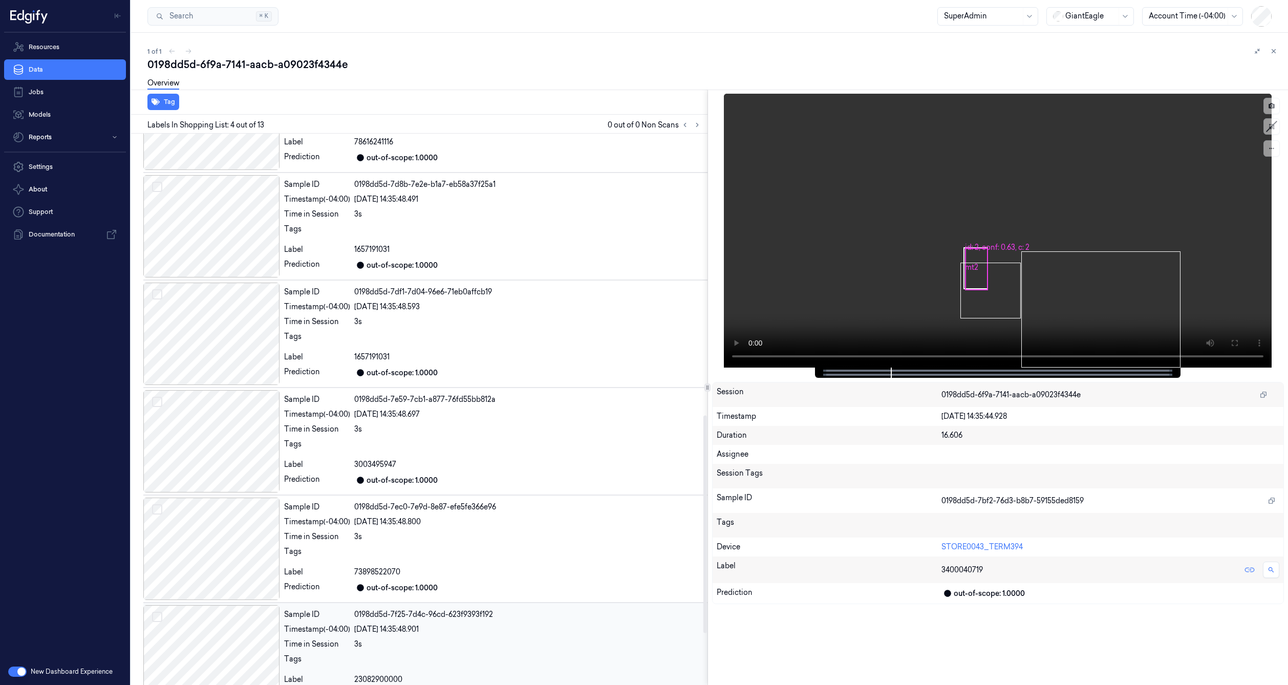
scroll to position [845, 0]
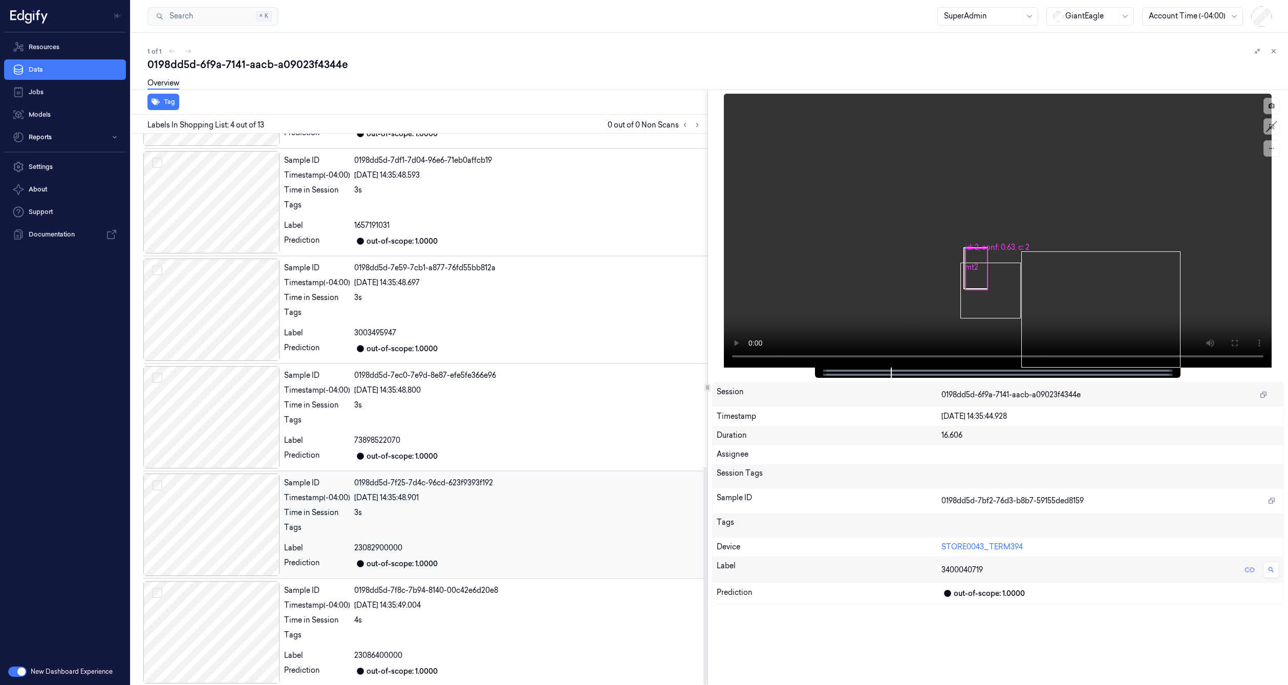
click at [223, 539] on div at bounding box center [211, 525] width 137 height 102
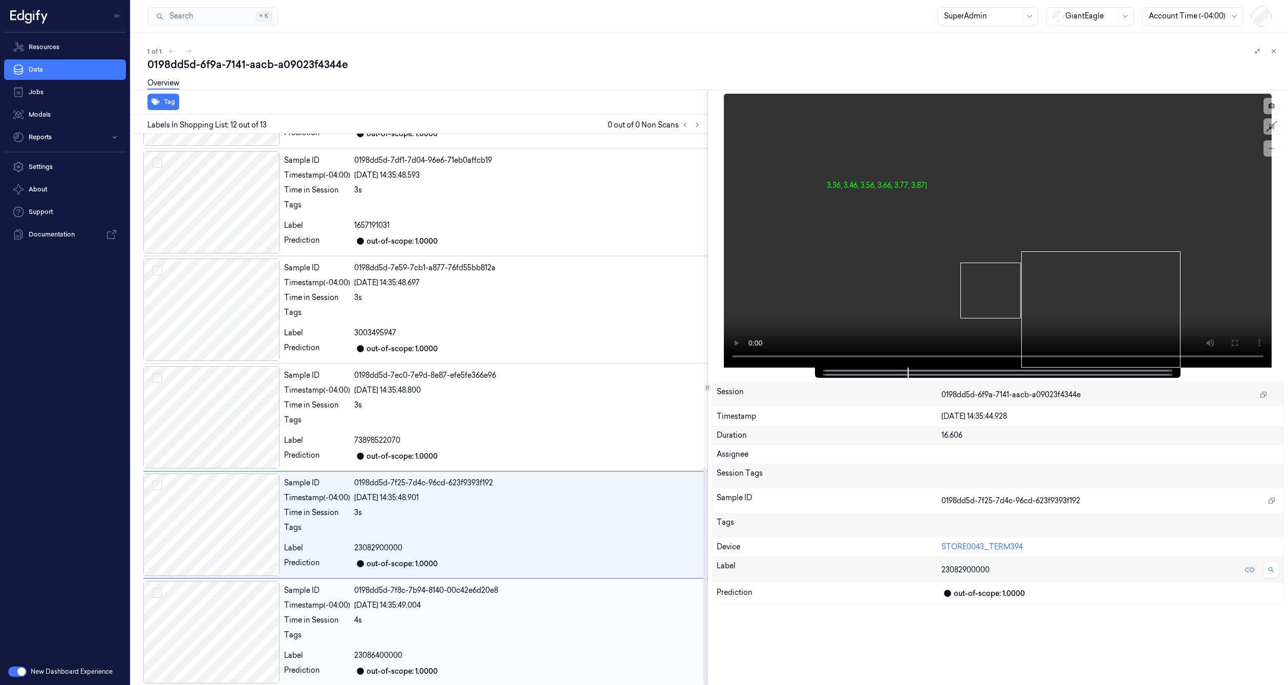
click at [233, 597] on div at bounding box center [211, 632] width 137 height 102
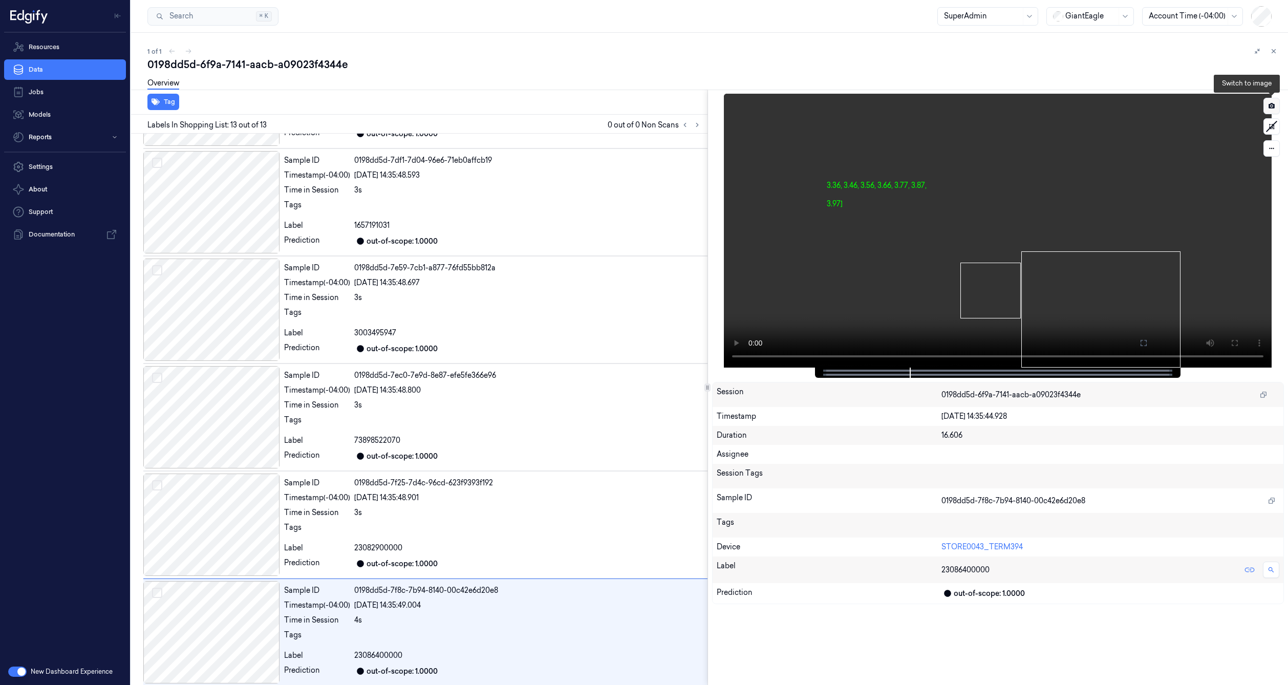
click at [1274, 101] on button at bounding box center [1272, 106] width 16 height 16
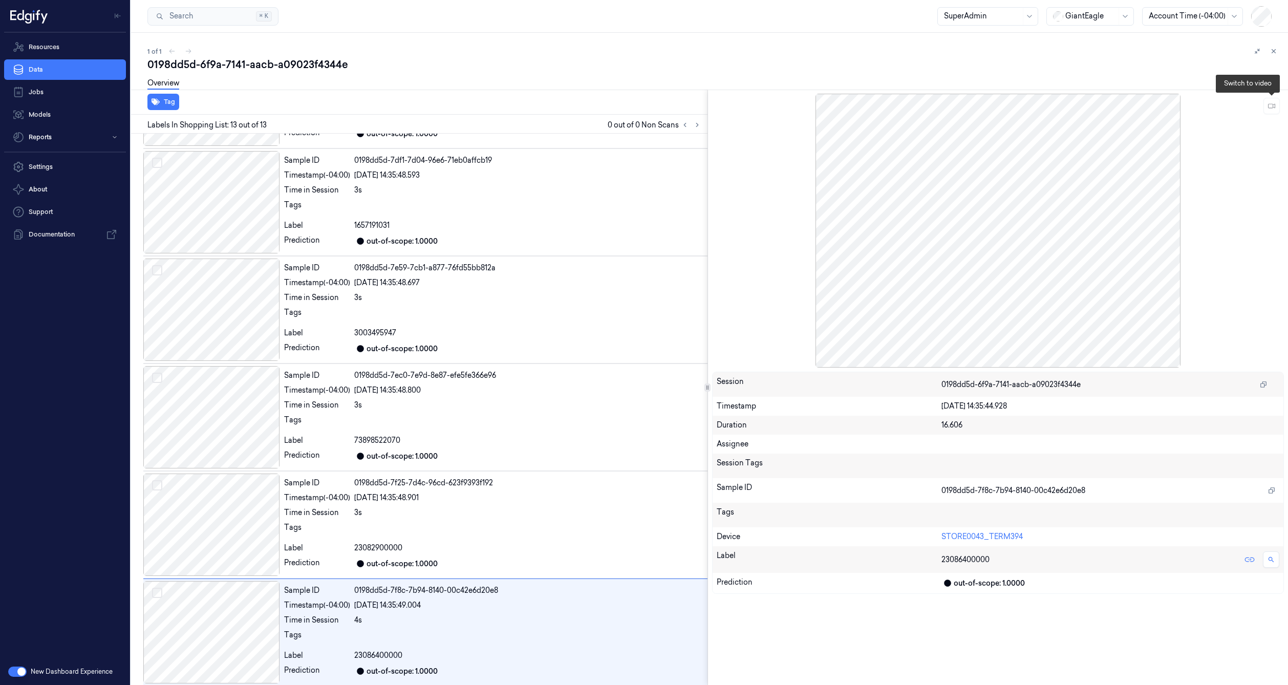
click at [1274, 101] on button at bounding box center [1272, 106] width 16 height 16
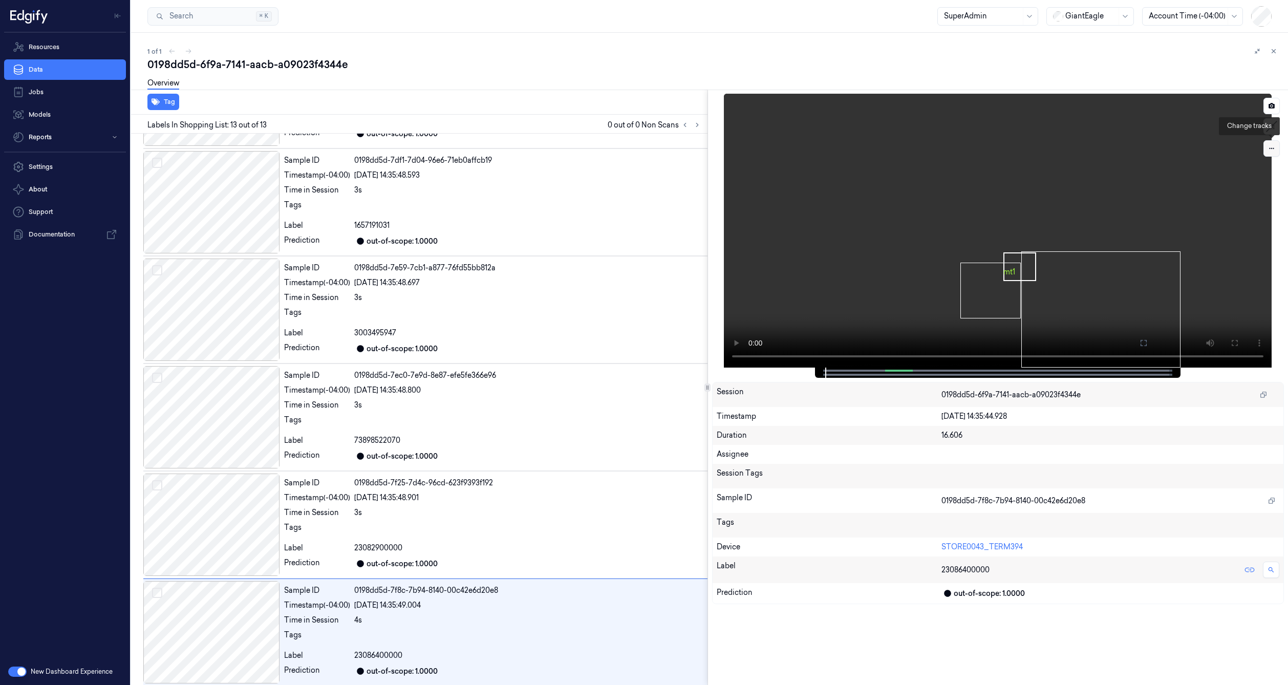
click at [1270, 149] on icon at bounding box center [1271, 148] width 7 height 7
click at [1246, 184] on div "debug" at bounding box center [1236, 188] width 22 height 11
click at [1245, 174] on div "roi" at bounding box center [1249, 171] width 48 height 11
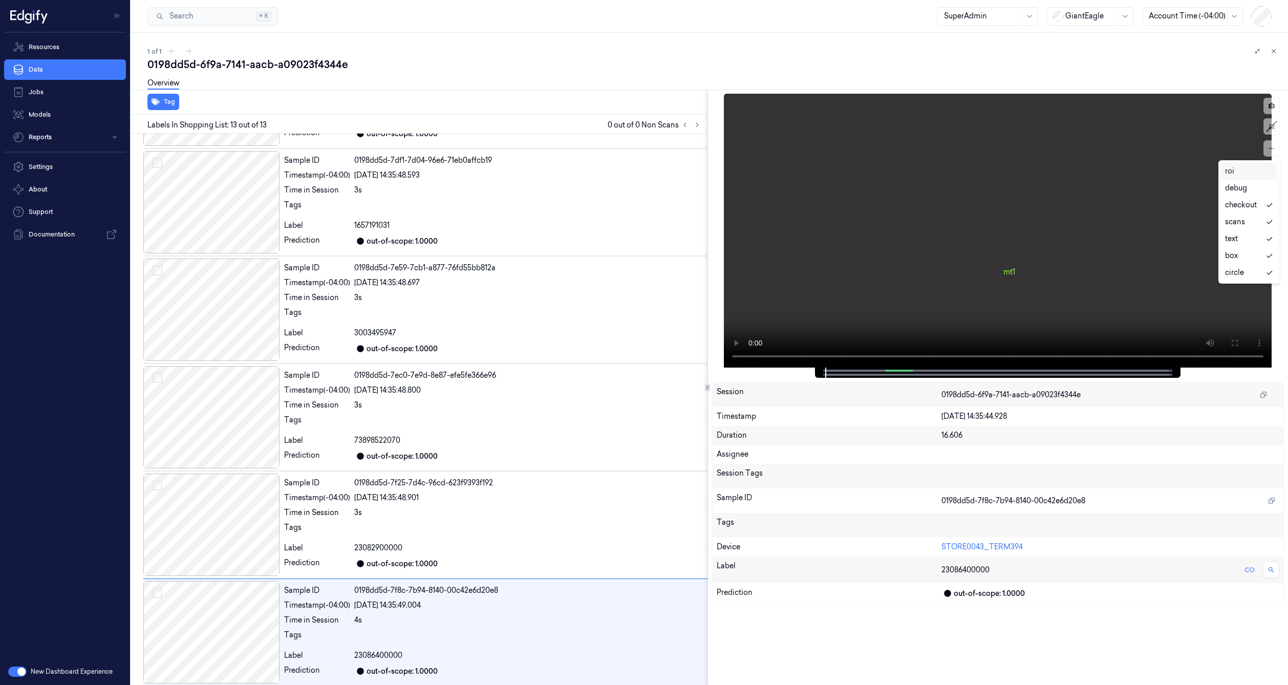
click at [1246, 174] on div "roi" at bounding box center [1249, 171] width 48 height 11
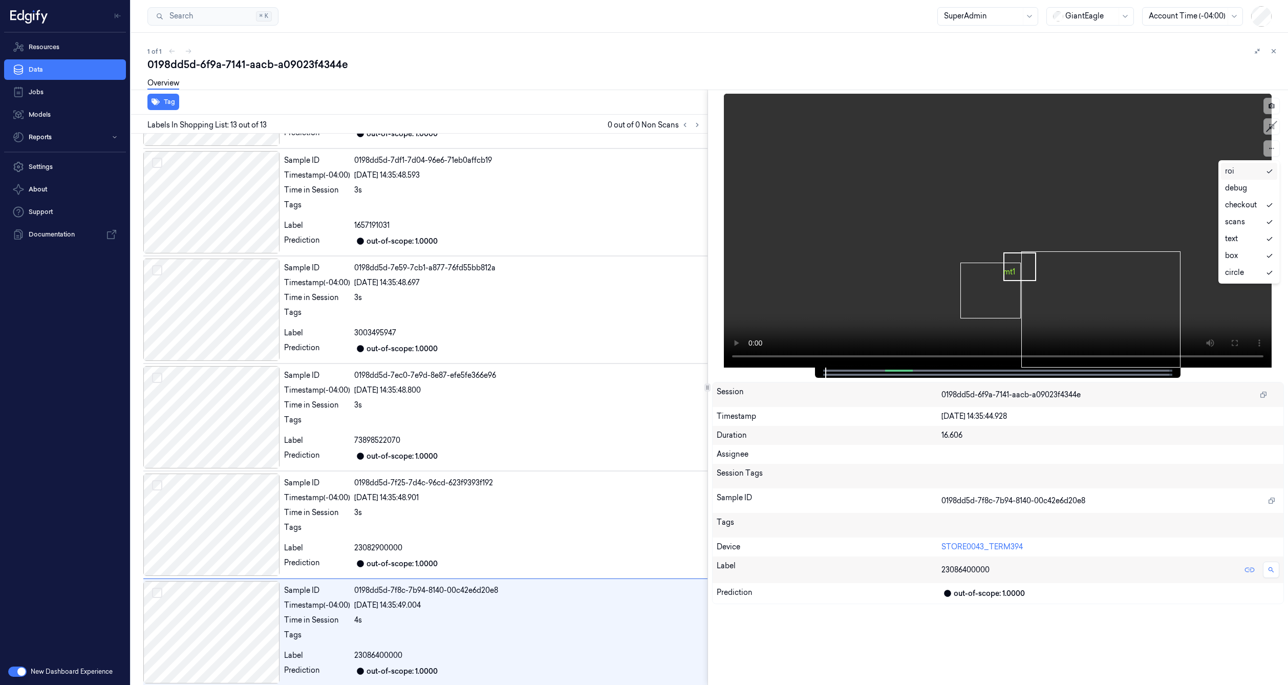
click at [1246, 174] on div "roi" at bounding box center [1249, 171] width 48 height 11
click at [860, 288] on video at bounding box center [998, 231] width 548 height 274
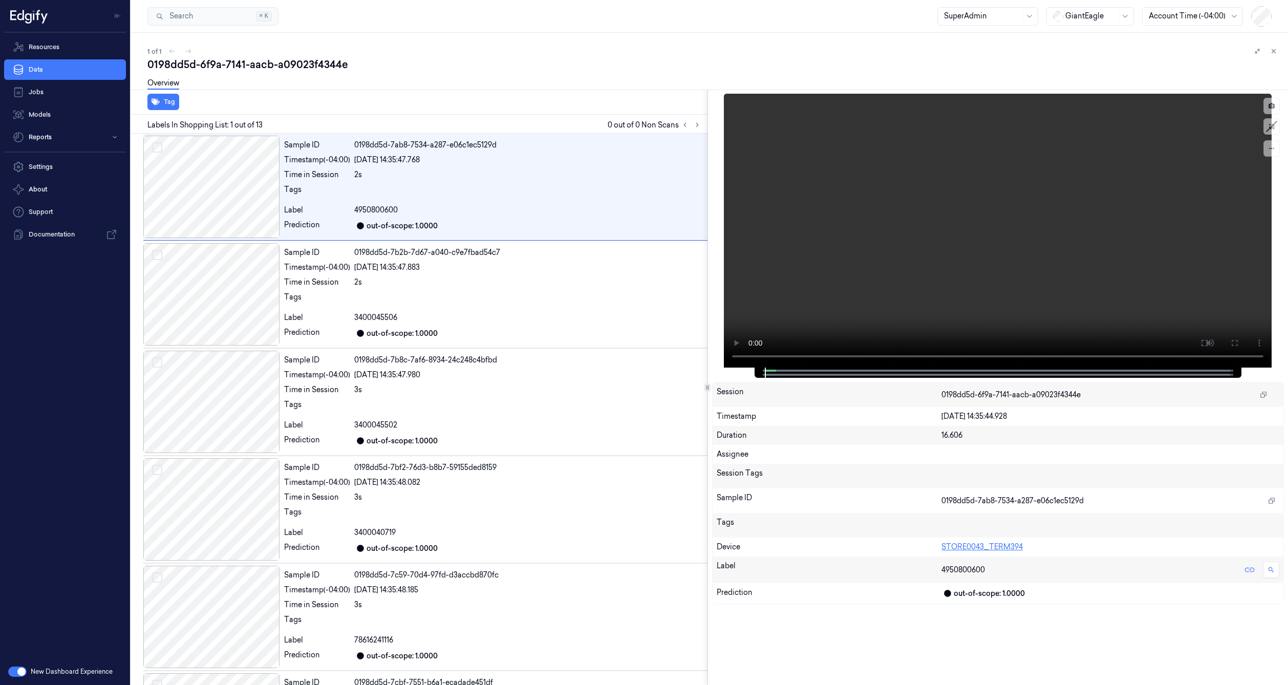
click at [1000, 547] on link "STORE0043_TERM394" at bounding box center [982, 546] width 81 height 9
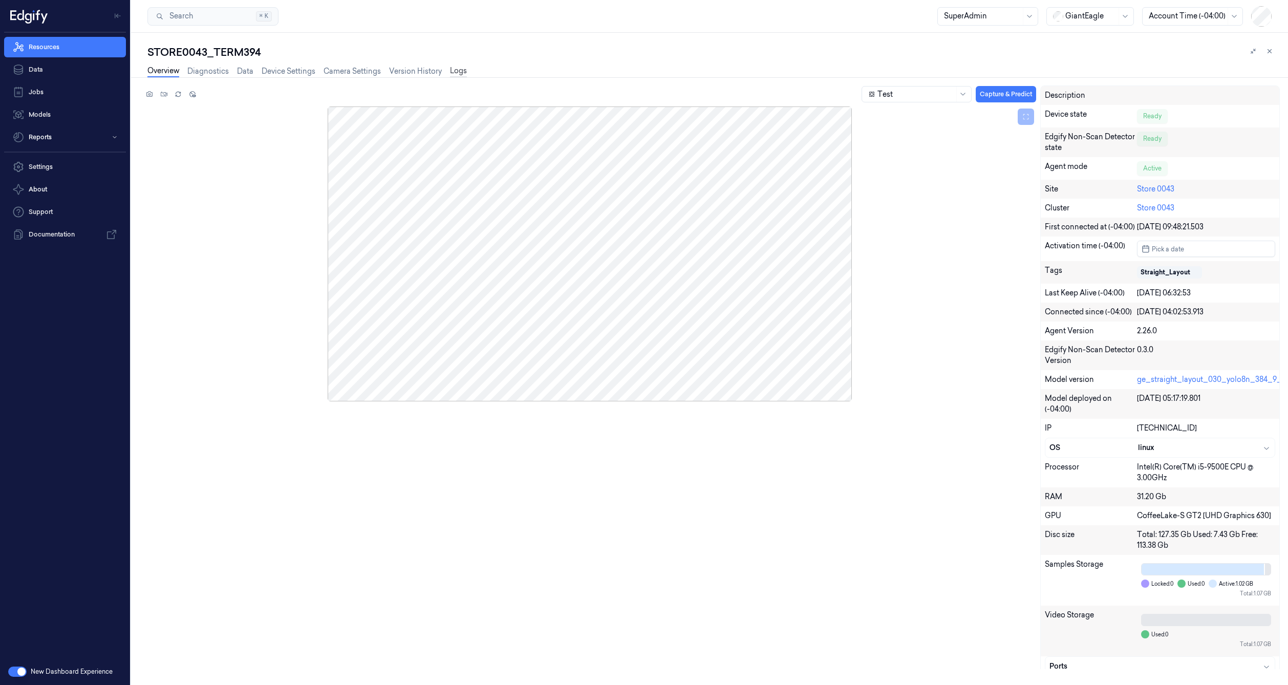
click at [453, 71] on link "Logs" at bounding box center [458, 72] width 17 height 12
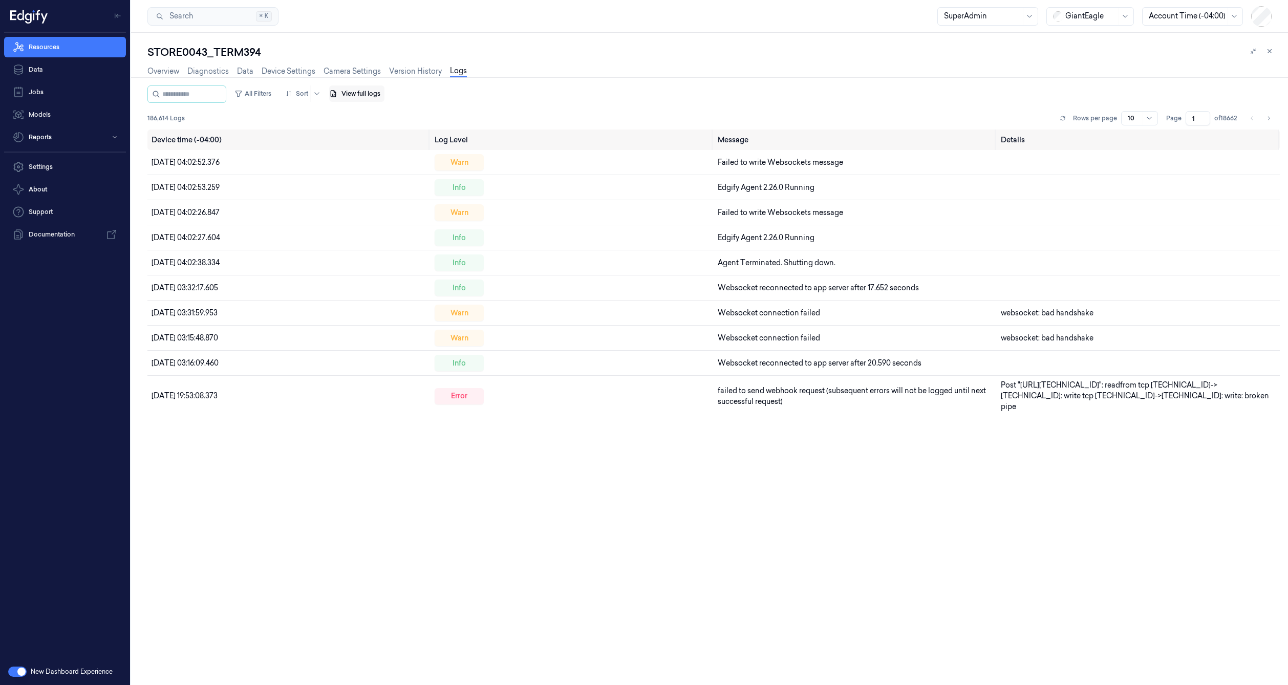
click at [358, 96] on button "View full logs" at bounding box center [356, 94] width 55 height 16
click at [387, 126] on button "Save agent logs" at bounding box center [392, 125] width 68 height 16
click at [284, 71] on link "Device Settings" at bounding box center [289, 72] width 54 height 12
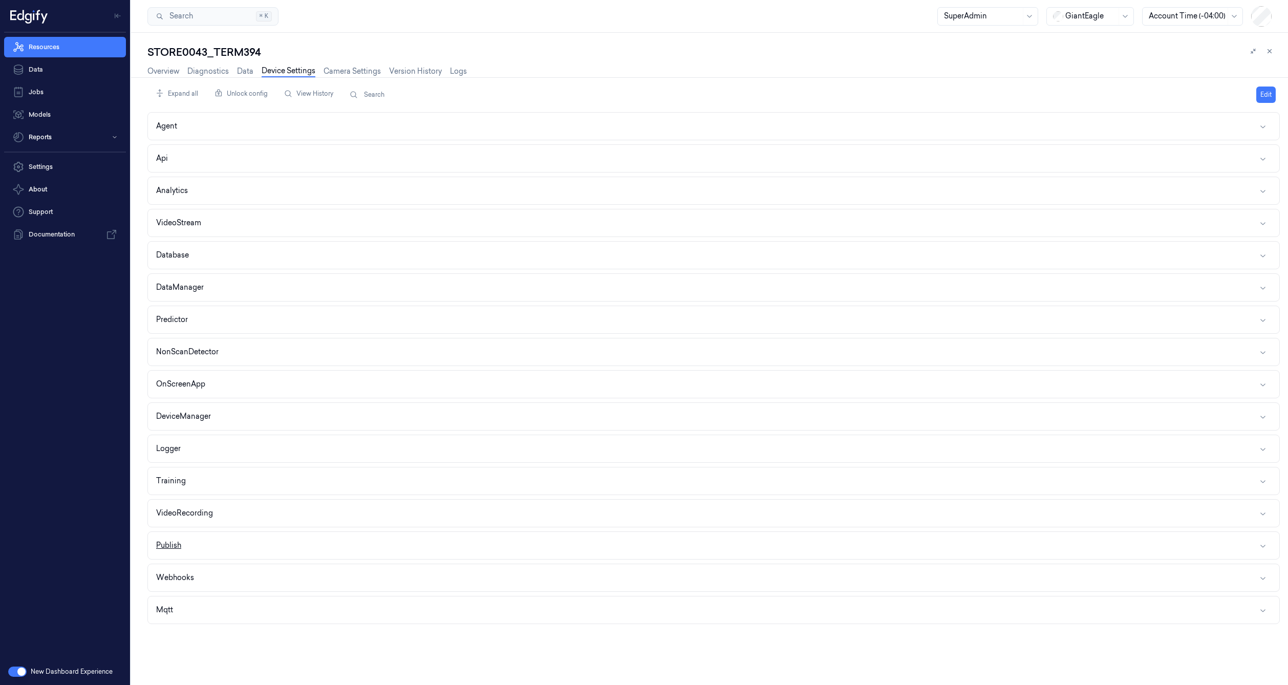
click at [205, 549] on button "Publish" at bounding box center [714, 545] width 1132 height 27
click at [206, 544] on button "Publish" at bounding box center [714, 545] width 1132 height 27
click at [200, 610] on button "Mqtt" at bounding box center [714, 609] width 1132 height 27
click at [206, 354] on div "NonScanDetector" at bounding box center [187, 352] width 62 height 11
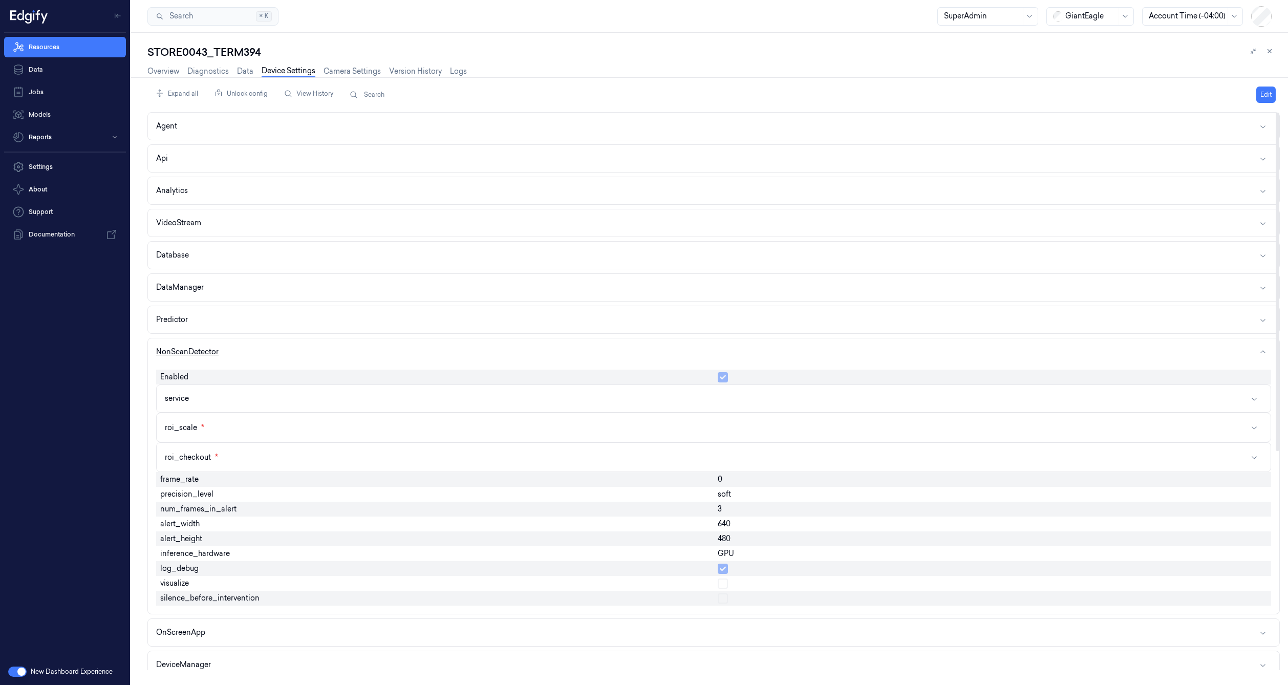
click at [206, 354] on div "NonScanDetector" at bounding box center [187, 352] width 62 height 11
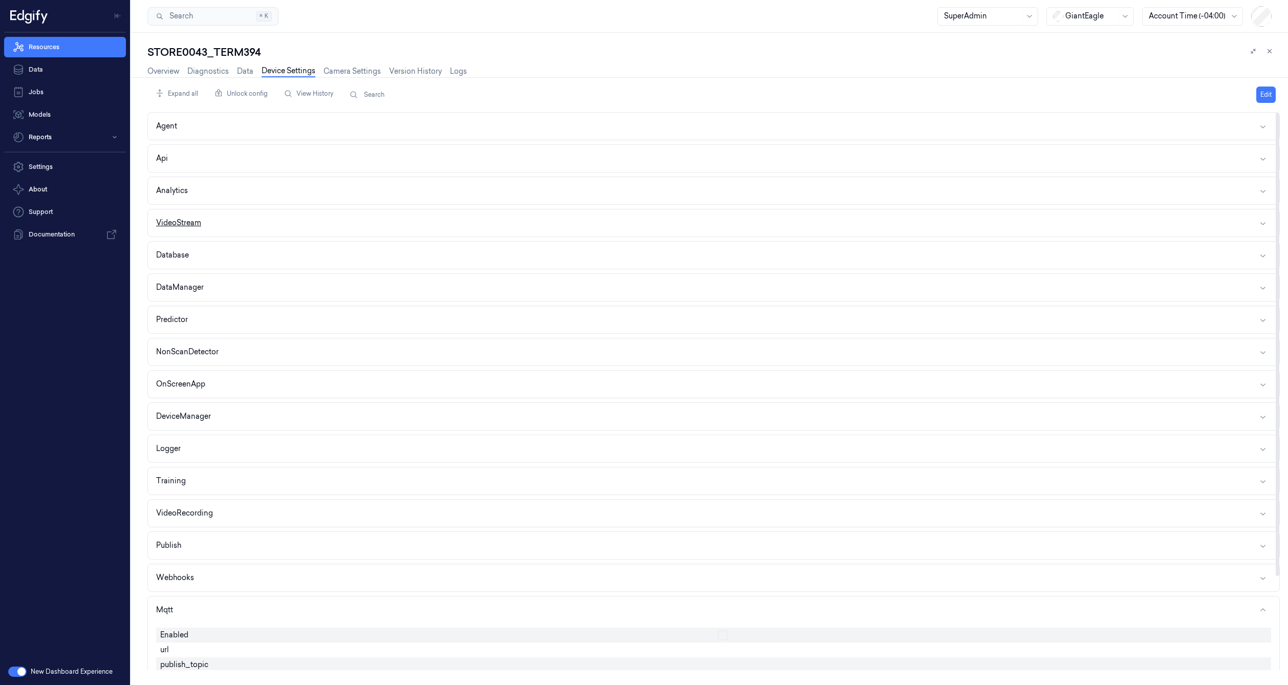
click at [200, 214] on button "VideoStream" at bounding box center [714, 222] width 1132 height 27
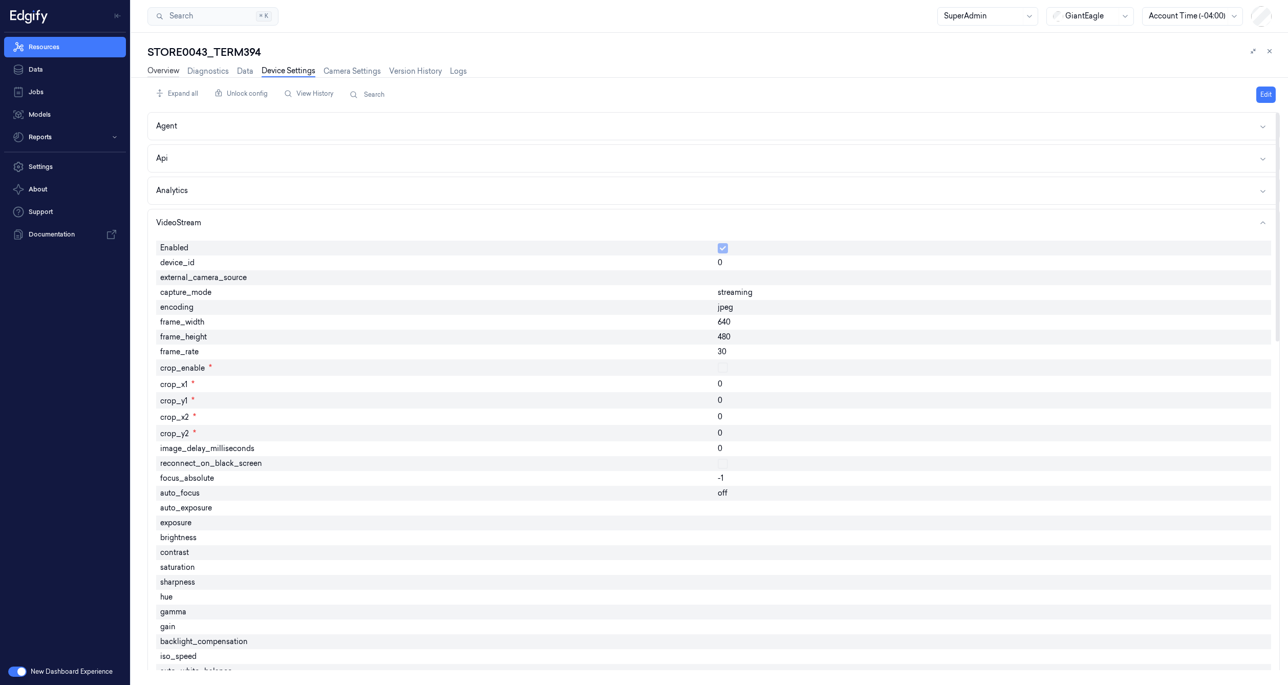
click at [166, 75] on link "Overview" at bounding box center [163, 72] width 32 height 12
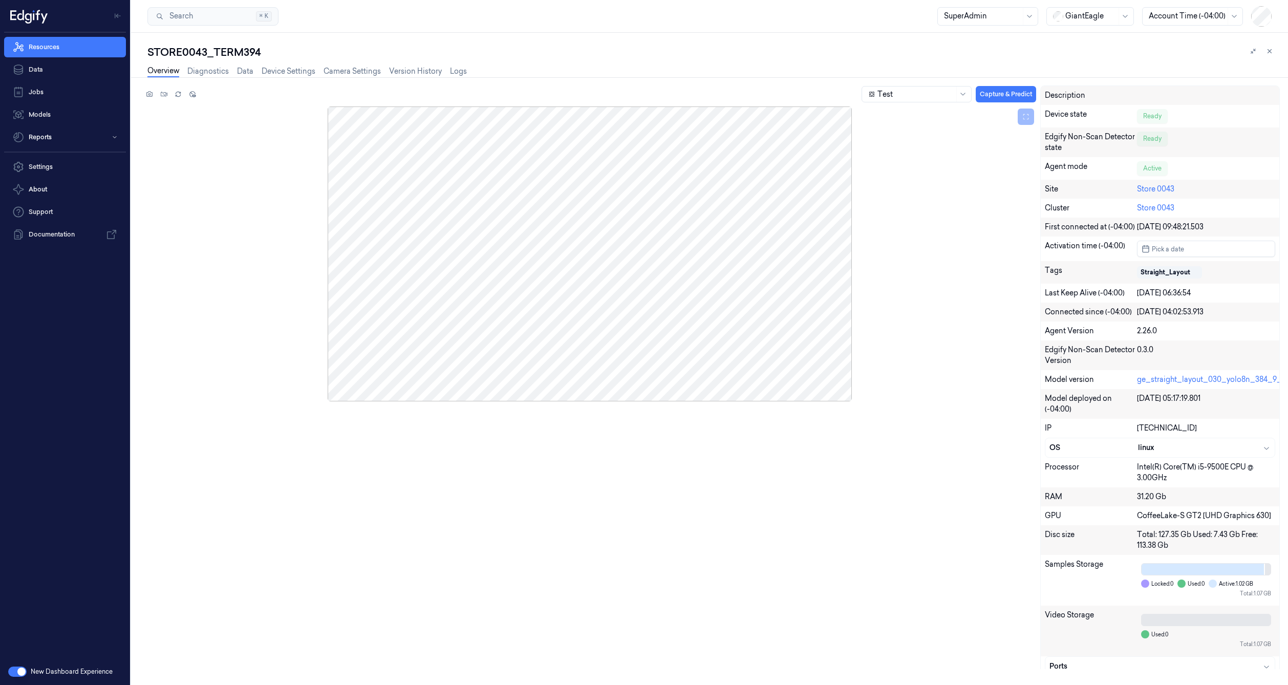
click at [468, 72] on div "Overview Diagnostics Data Device Settings Camera Settings Version History Logs" at bounding box center [713, 72] width 1133 height 26
click at [462, 71] on link "Logs" at bounding box center [458, 72] width 17 height 12
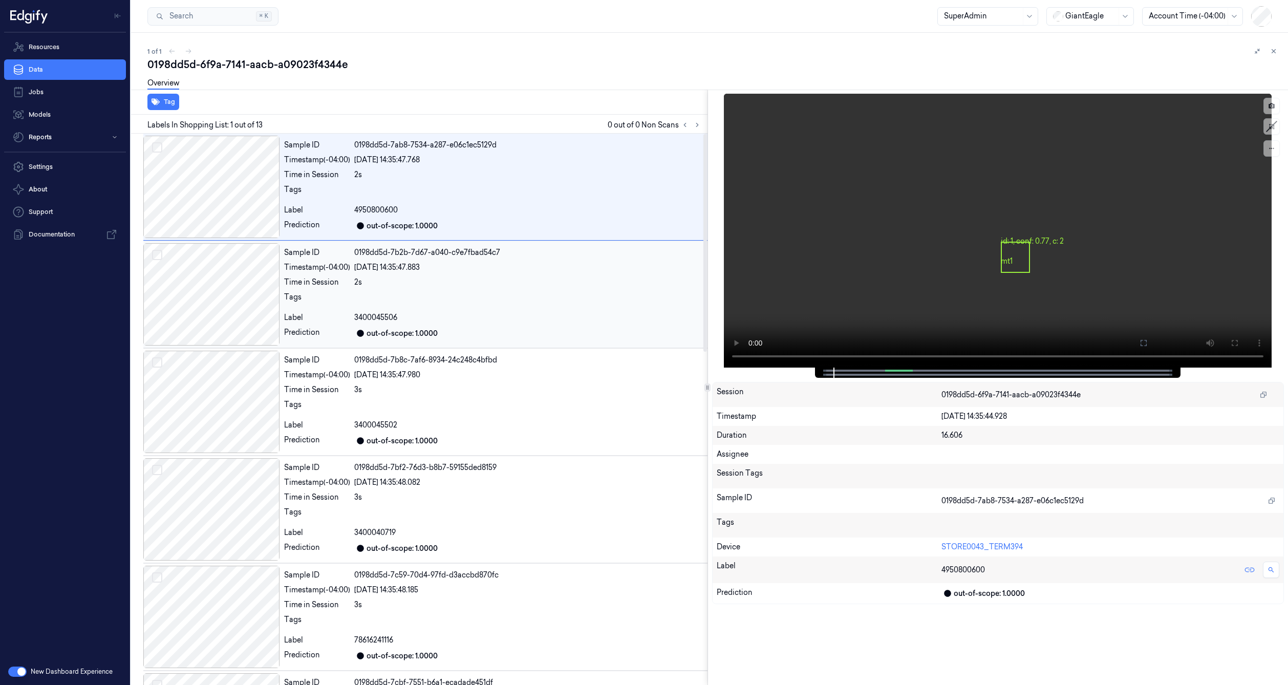
click at [243, 291] on div at bounding box center [211, 294] width 137 height 102
click at [236, 205] on div at bounding box center [211, 187] width 137 height 102
click at [235, 255] on div at bounding box center [211, 294] width 137 height 102
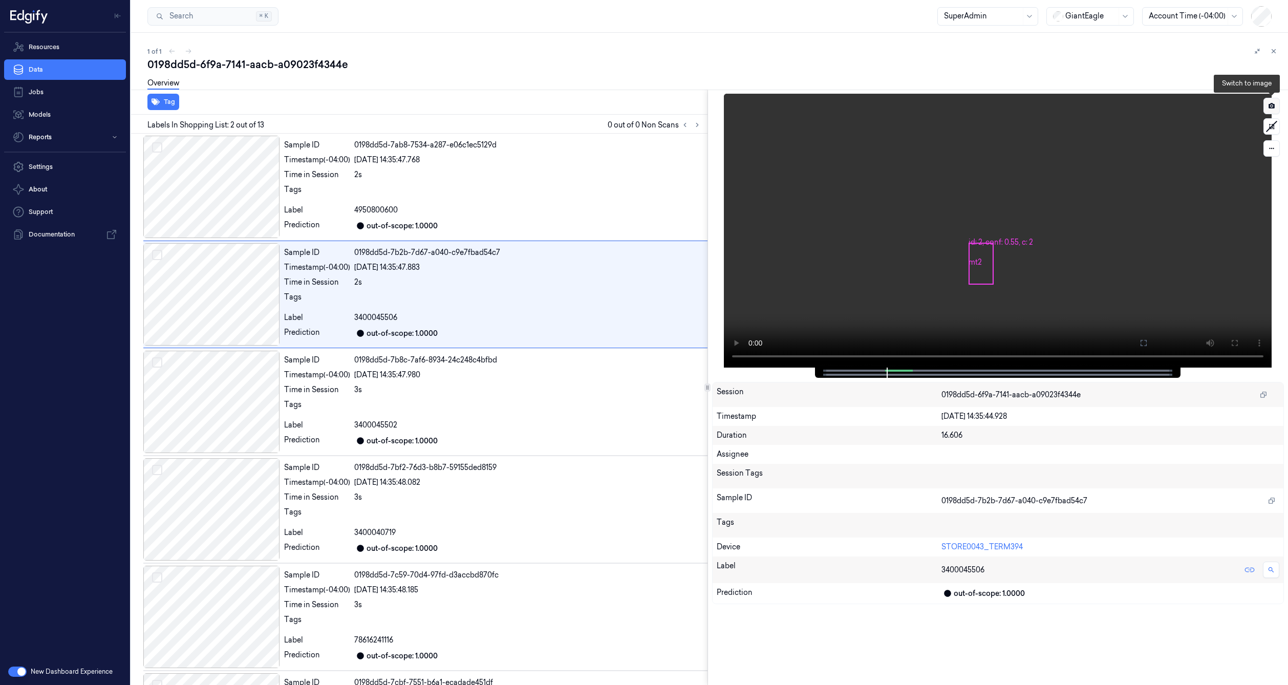
click at [1273, 109] on icon at bounding box center [1271, 105] width 7 height 7
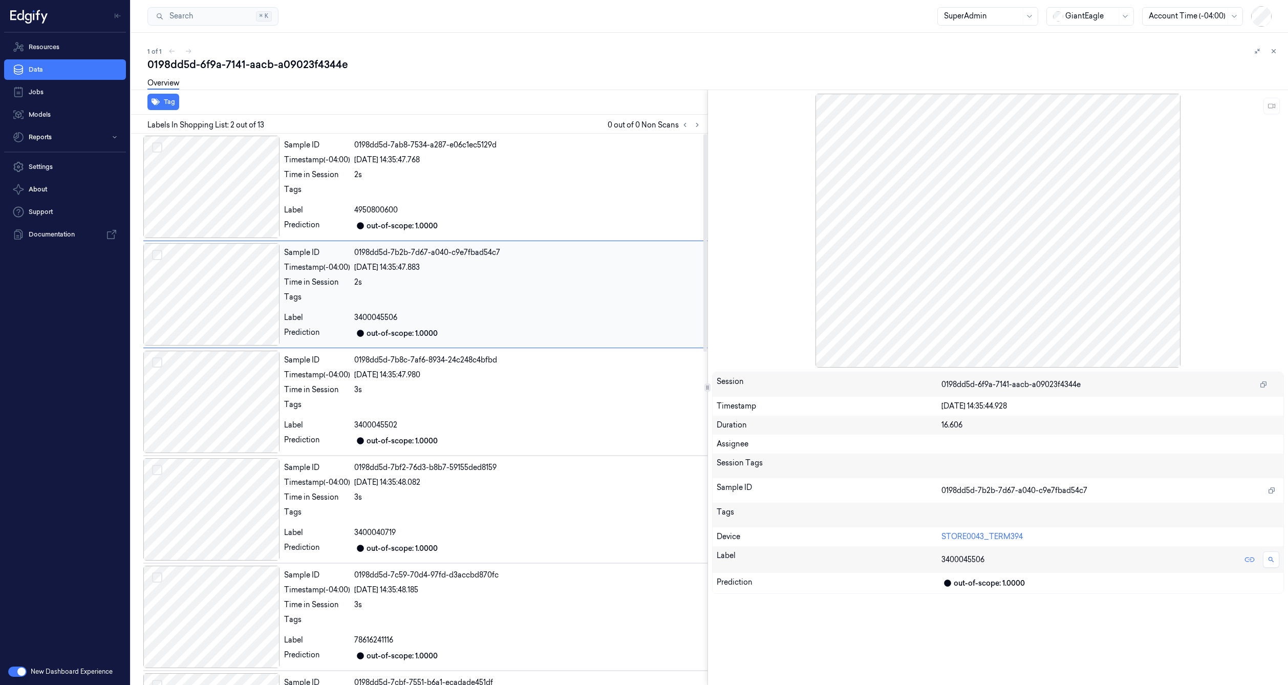
click at [223, 304] on div at bounding box center [211, 294] width 137 height 102
click at [220, 201] on div at bounding box center [211, 187] width 137 height 102
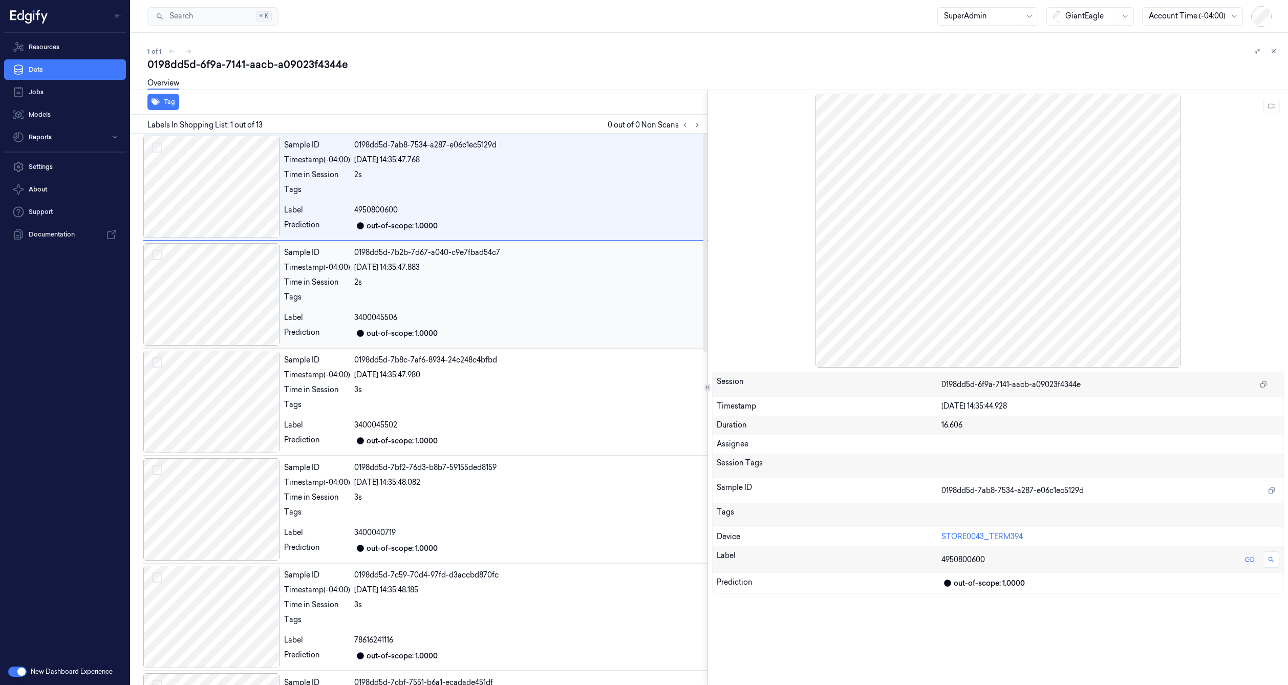
click at [213, 288] on div at bounding box center [211, 294] width 137 height 102
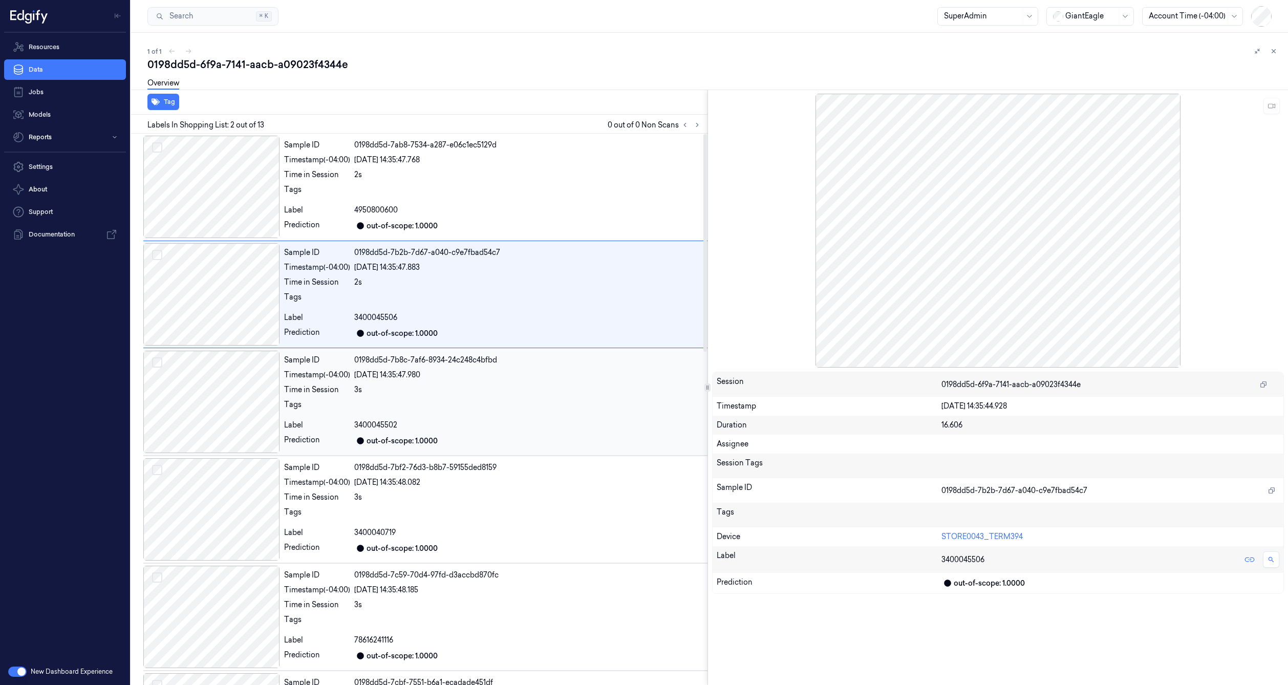
click at [212, 422] on div at bounding box center [211, 402] width 137 height 102
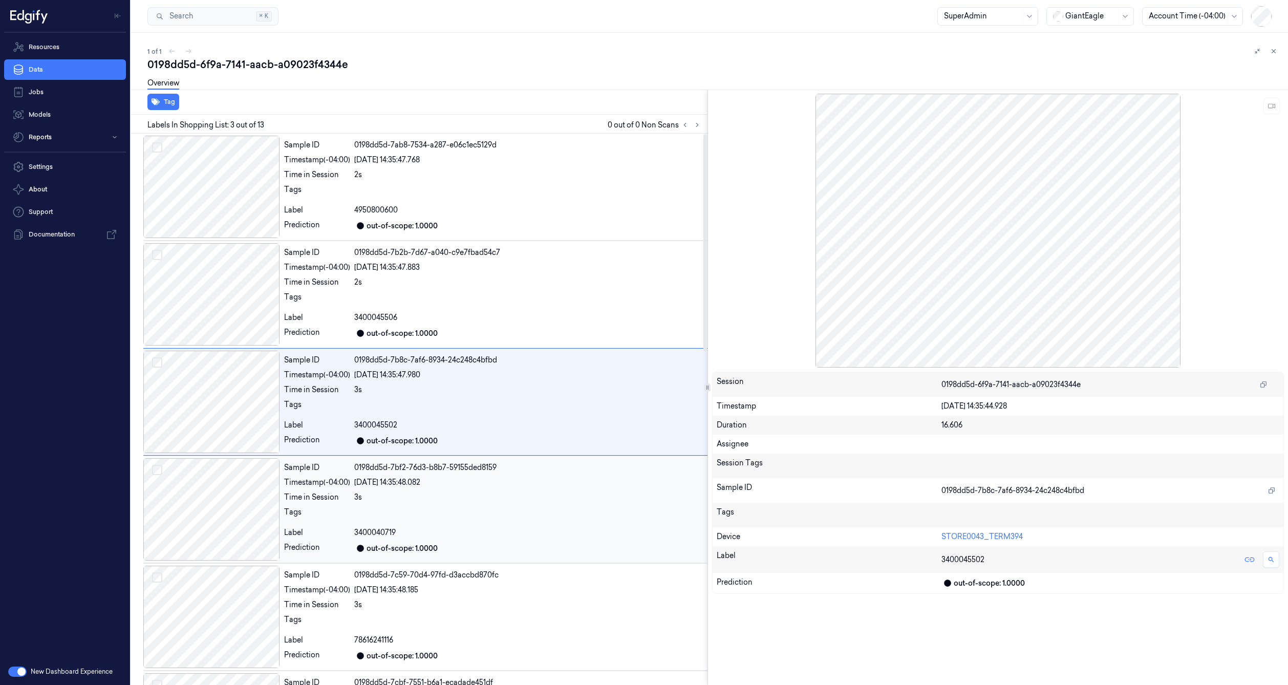
click at [237, 477] on div at bounding box center [211, 509] width 137 height 102
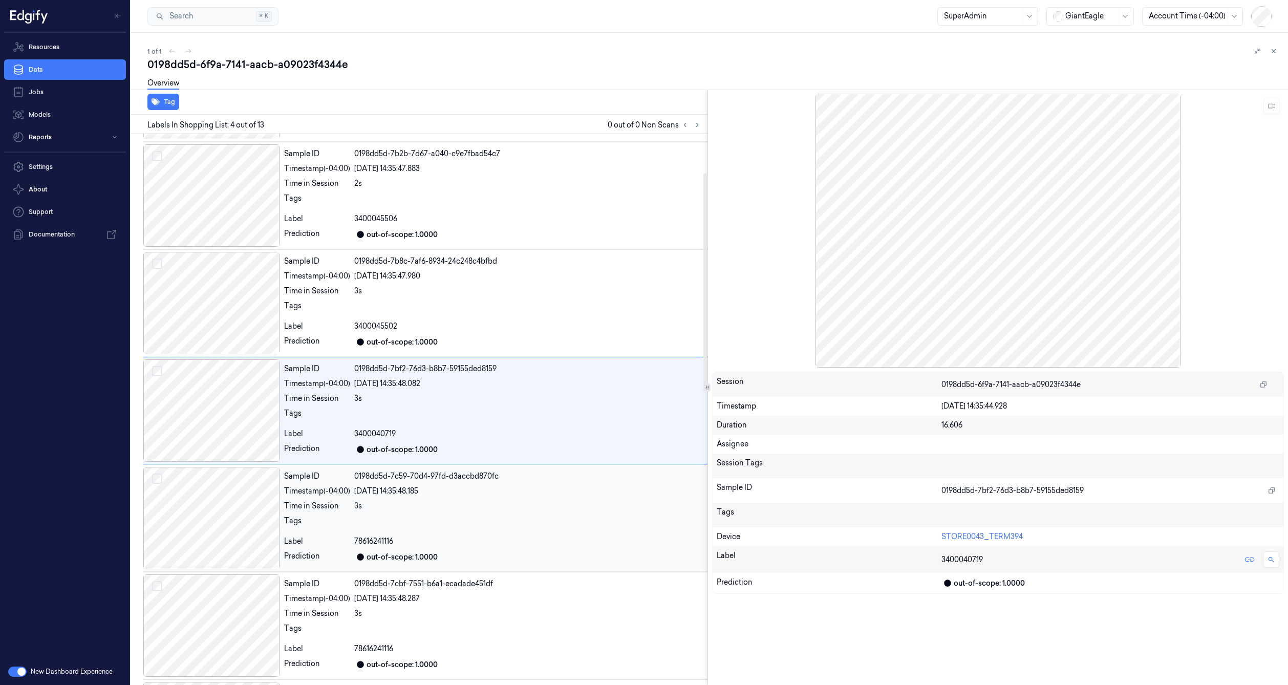
click at [257, 524] on div at bounding box center [211, 518] width 137 height 102
click at [254, 540] on div at bounding box center [211, 518] width 137 height 102
click at [245, 554] on div at bounding box center [211, 518] width 137 height 102
click at [243, 562] on div at bounding box center [211, 519] width 137 height 102
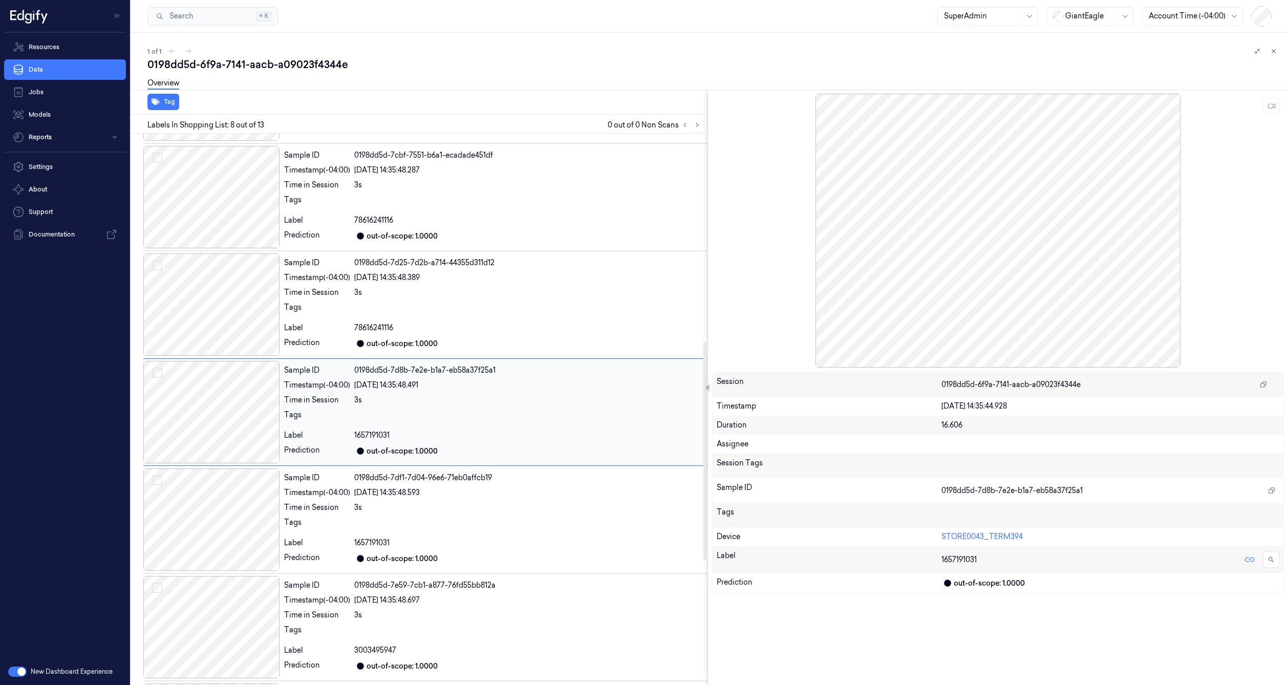
click at [211, 408] on div at bounding box center [211, 412] width 137 height 102
click at [228, 315] on div at bounding box center [211, 304] width 137 height 102
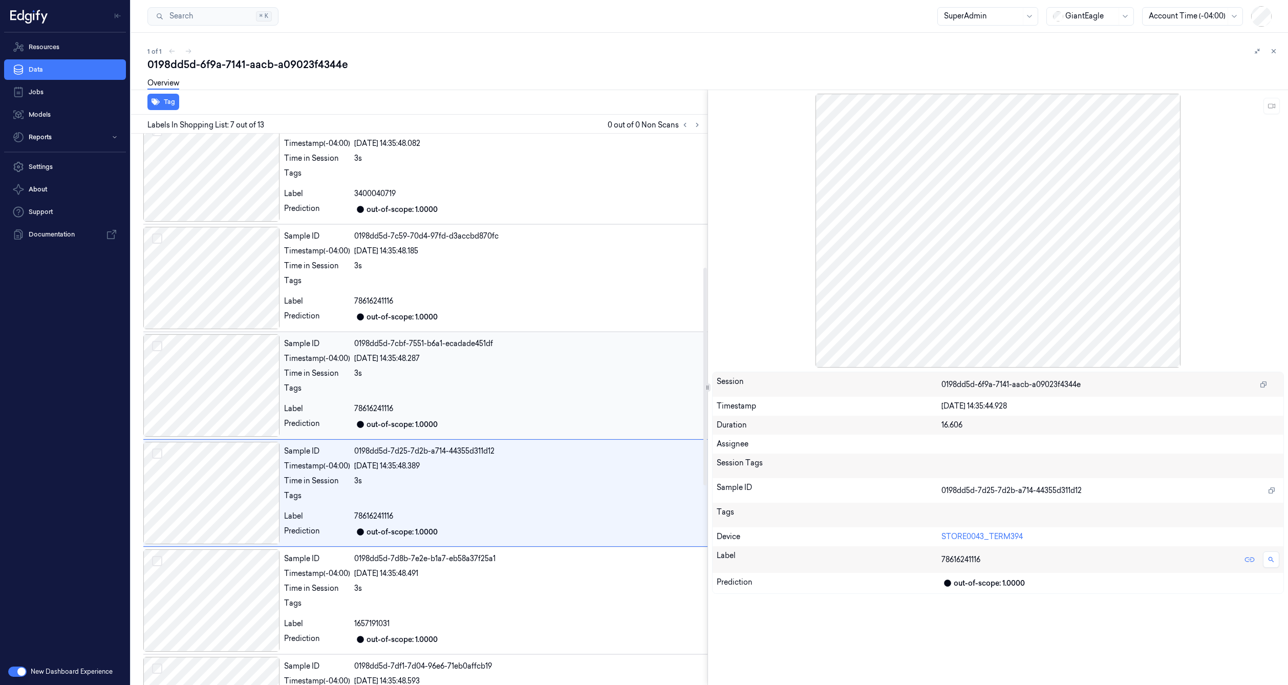
click at [239, 339] on div at bounding box center [211, 385] width 137 height 102
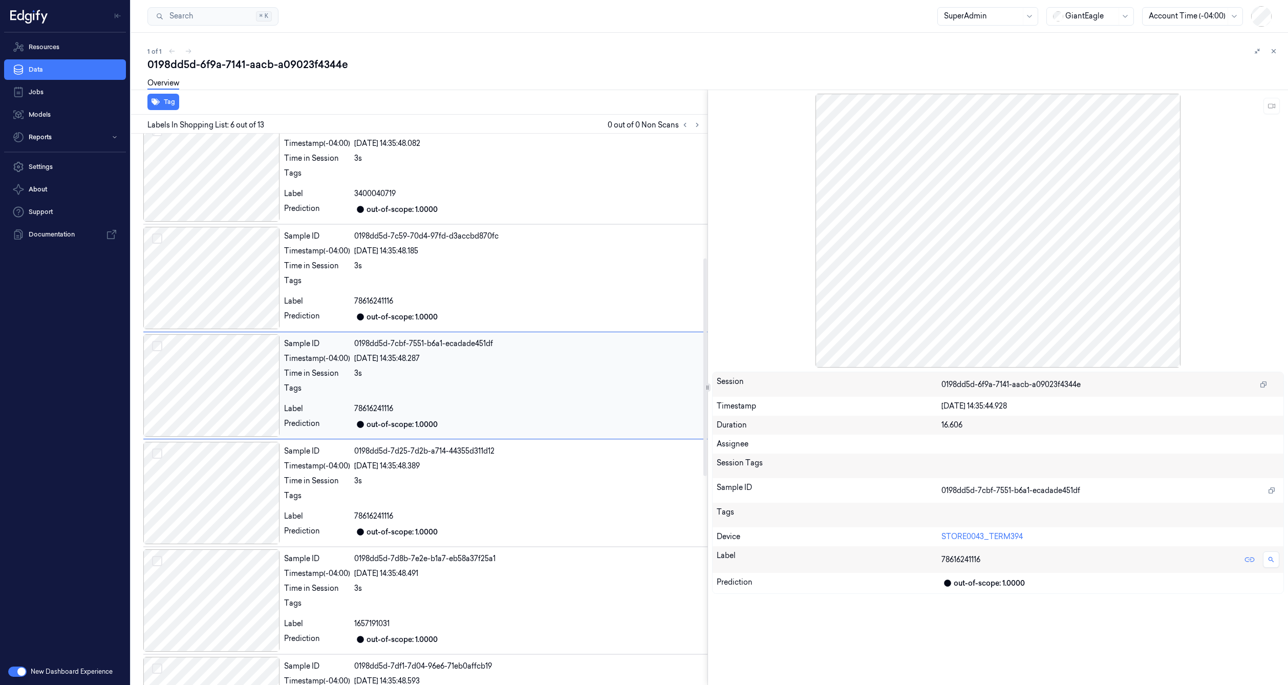
scroll to position [313, 0]
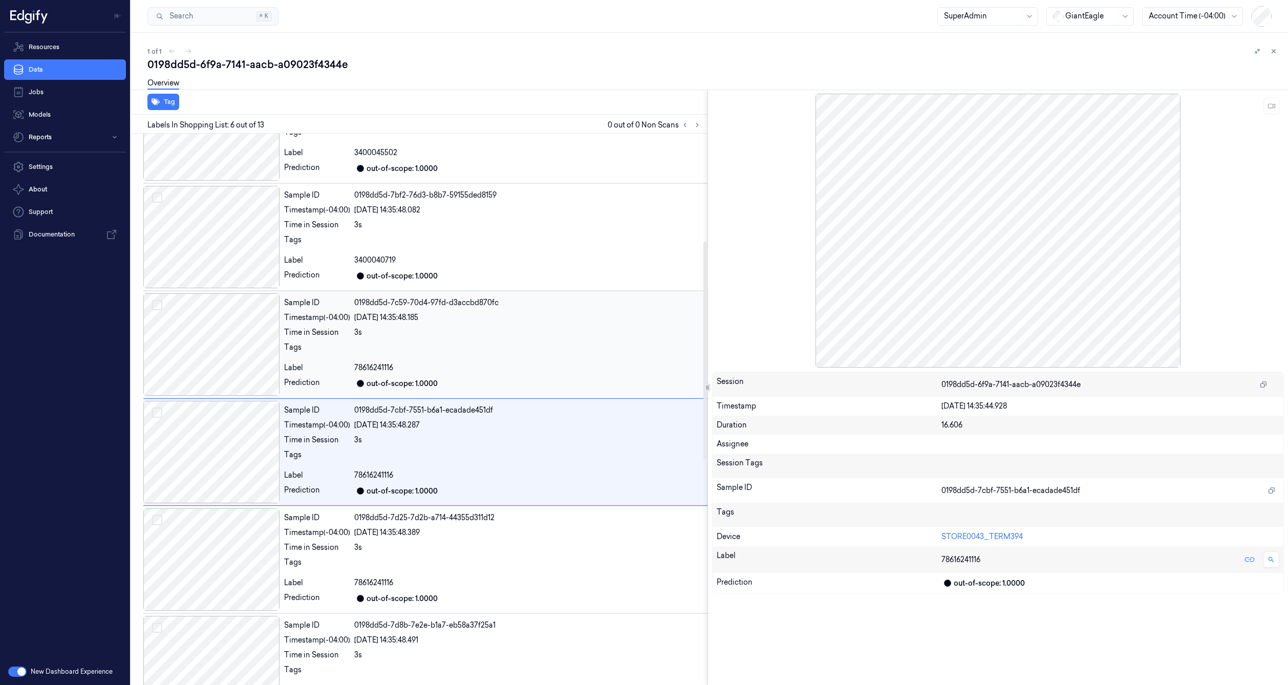
click at [235, 329] on div at bounding box center [211, 344] width 137 height 102
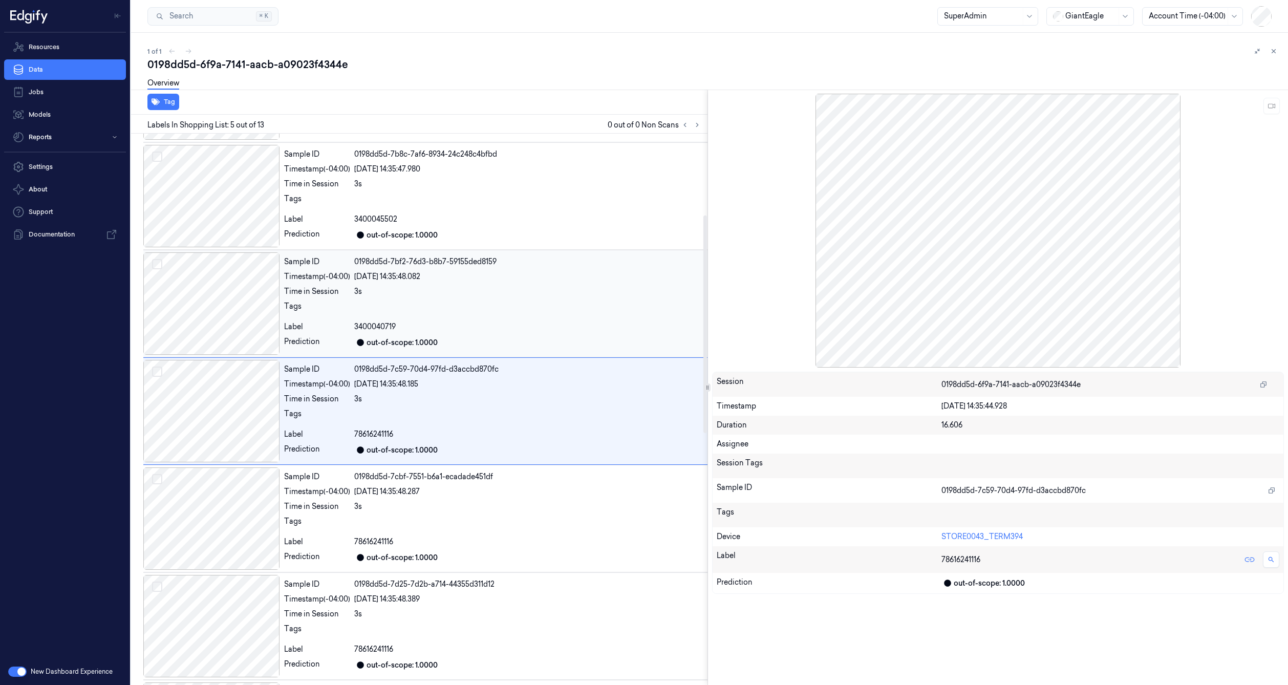
click at [226, 299] on div at bounding box center [211, 303] width 137 height 102
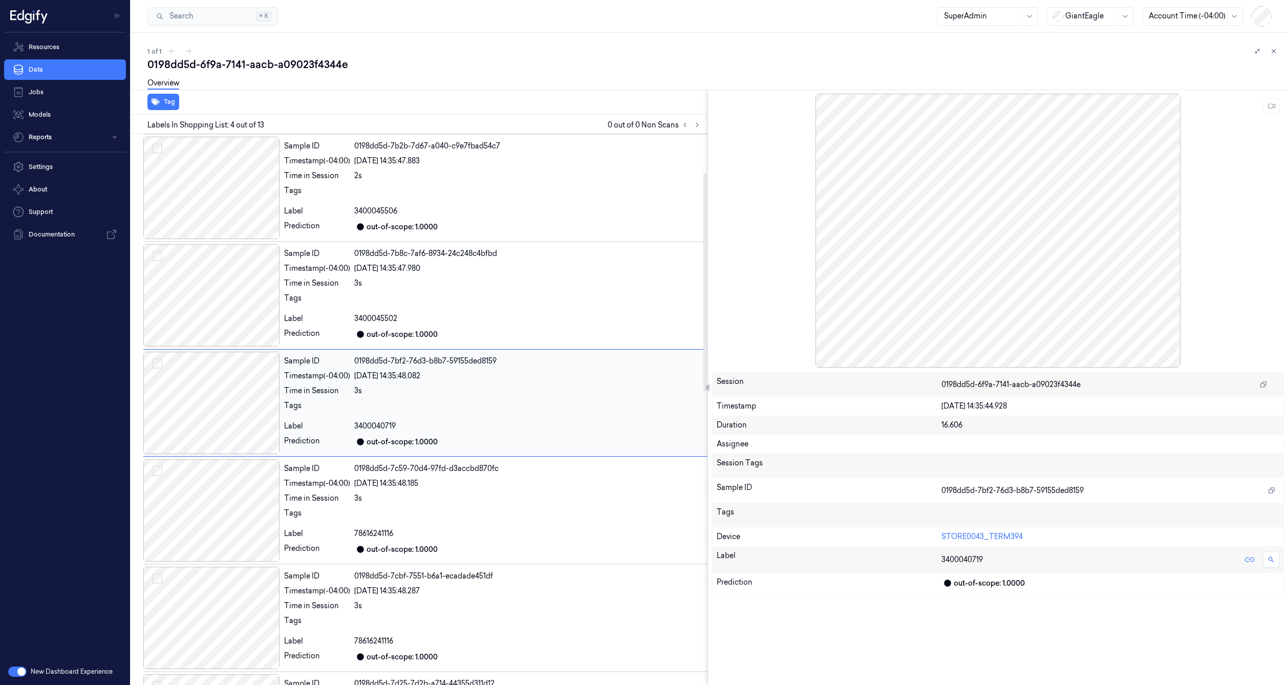
scroll to position [99, 0]
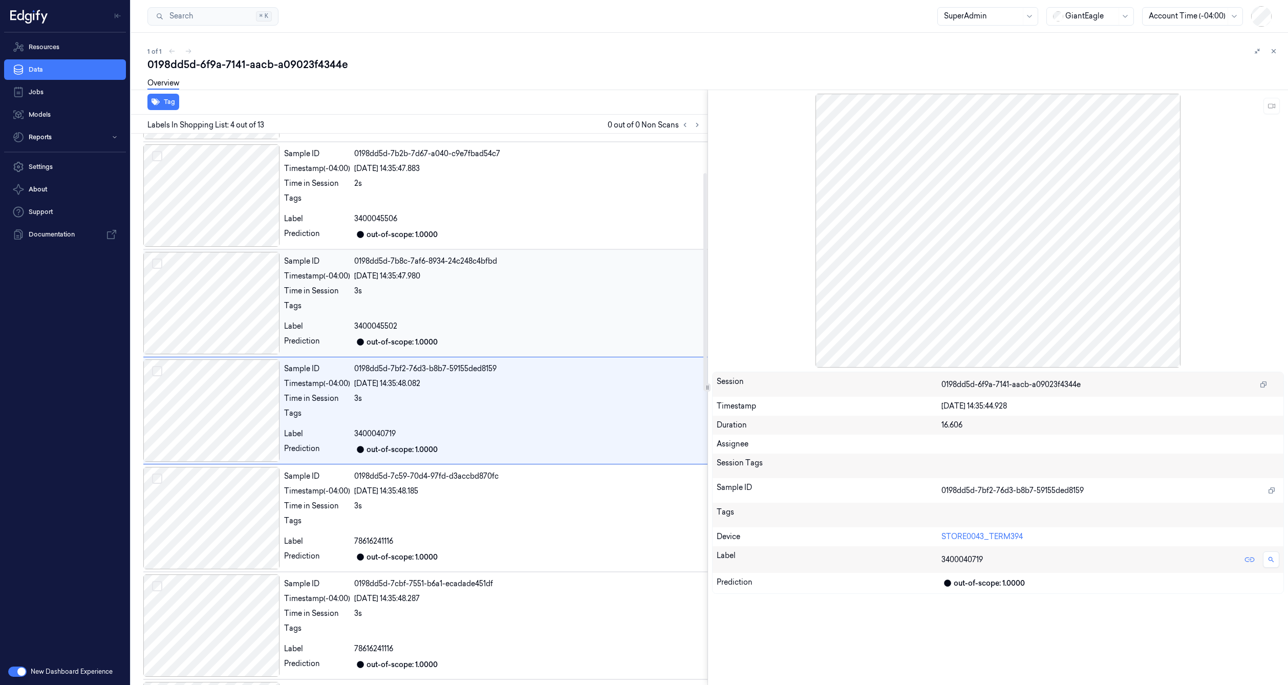
click at [214, 284] on div at bounding box center [211, 303] width 137 height 102
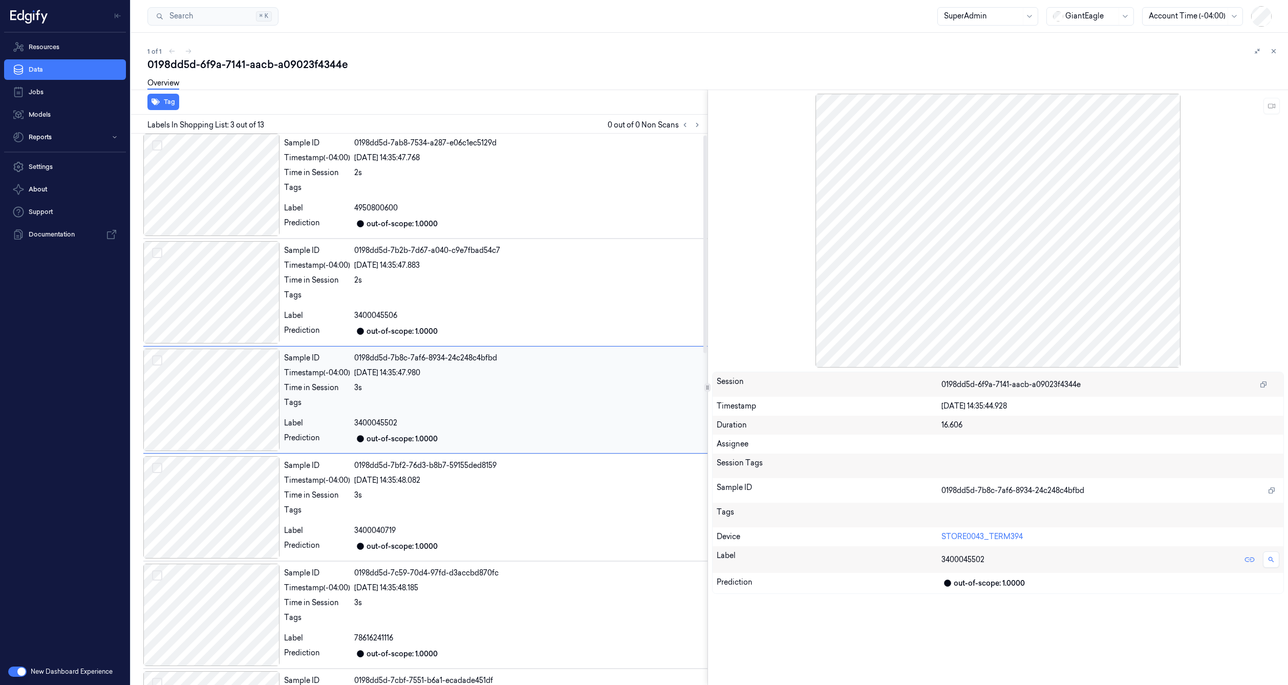
scroll to position [0, 0]
